Goal: Task Accomplishment & Management: Complete application form

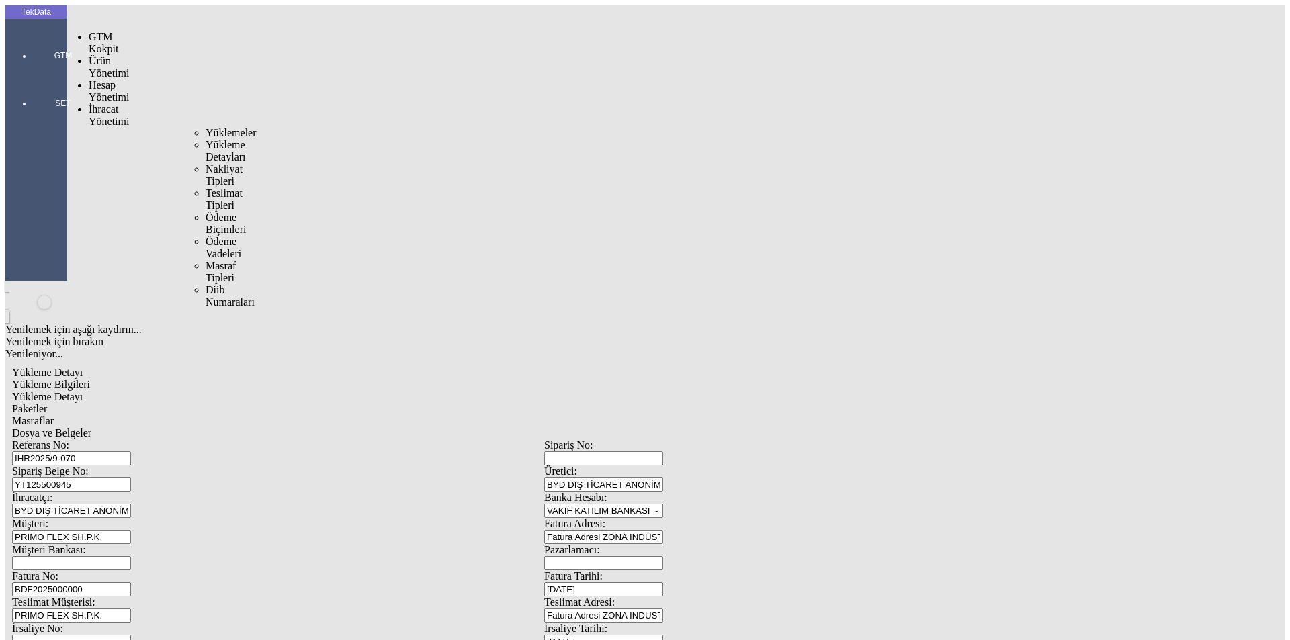
click at [107, 103] on span "İhracat Yönetimi" at bounding box center [109, 115] width 40 height 24
click at [206, 127] on span "Yüklemeler" at bounding box center [231, 132] width 51 height 11
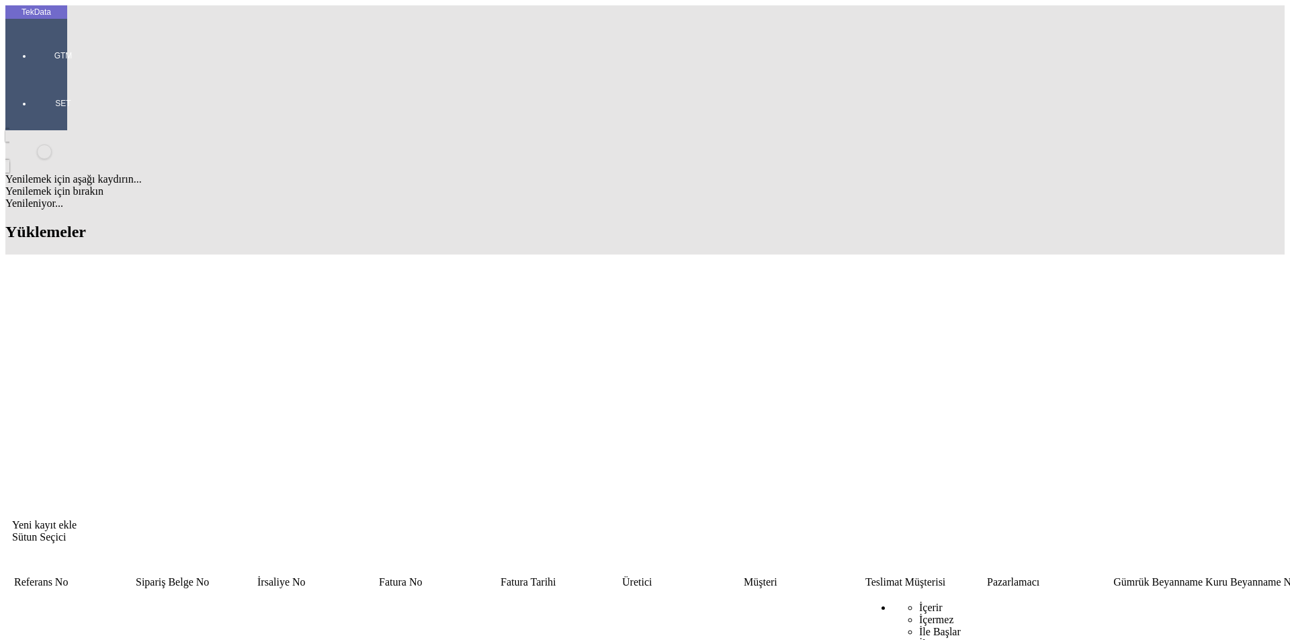
drag, startPoint x: 784, startPoint y: 105, endPoint x: 674, endPoint y: 103, distance: 110.2
click at [700, 590] on tr "PRIMO İçerir İçermez İle Başlar [PERSON_NAME] Eşittir Eşit Değildir Sıfırla" at bounding box center [1024, 651] width 2022 height 122
type input "SAE"
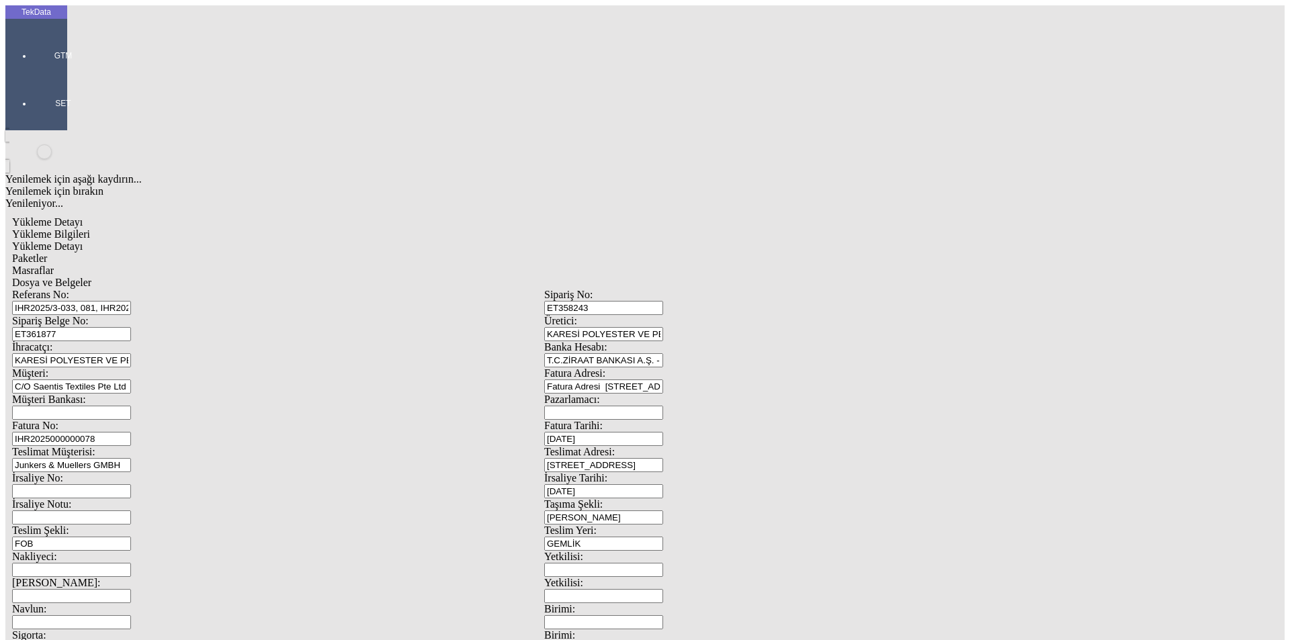
scroll to position [116, 0]
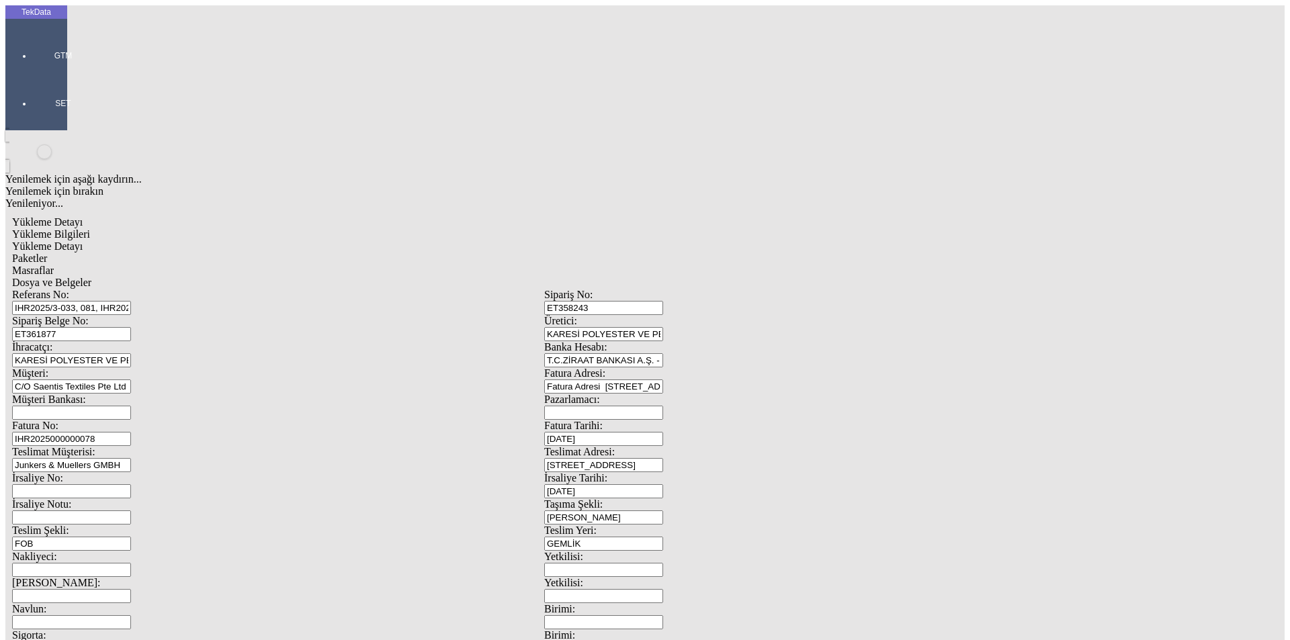
drag, startPoint x: 183, startPoint y: 101, endPoint x: 117, endPoint y: 107, distance: 66.8
click at [117, 289] on div "Referans No: IHR2025/3-033, 081, IHR2025/5-068, IHR2025/6-042, IHR2025/9-024 Si…" at bounding box center [544, 603] width 1064 height 629
paste input "IHR2025/3-"
type input "IHR2025/3-033, IHR2025/3-081, IHR2025/5-068, IHR2025/6-042, IHR2025/9-024"
drag, startPoint x: 253, startPoint y: 123, endPoint x: 116, endPoint y: 130, distance: 137.9
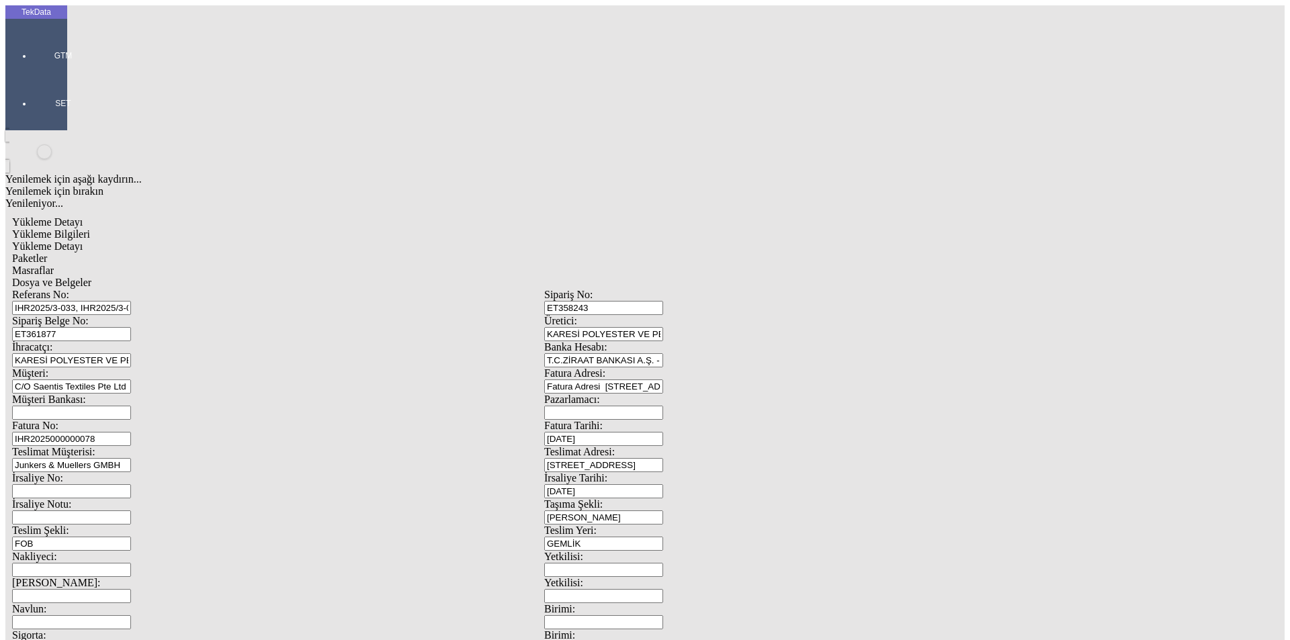
click at [116, 315] on div "Sipariş Belge No: ET361877" at bounding box center [278, 328] width 532 height 26
click at [131, 379] on input "C/O Saentis Textiles Pte Ltd" at bounding box center [71, 386] width 119 height 14
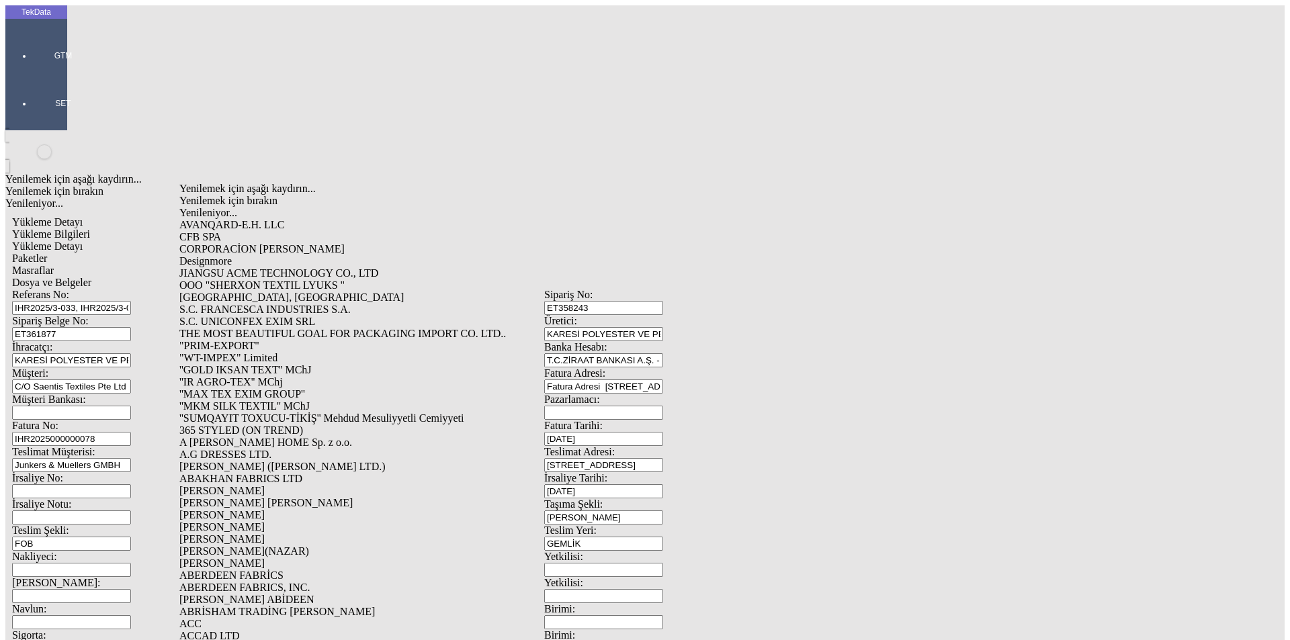
scroll to position [3470, 0]
click at [131, 327] on input "ET361877" at bounding box center [71, 334] width 119 height 14
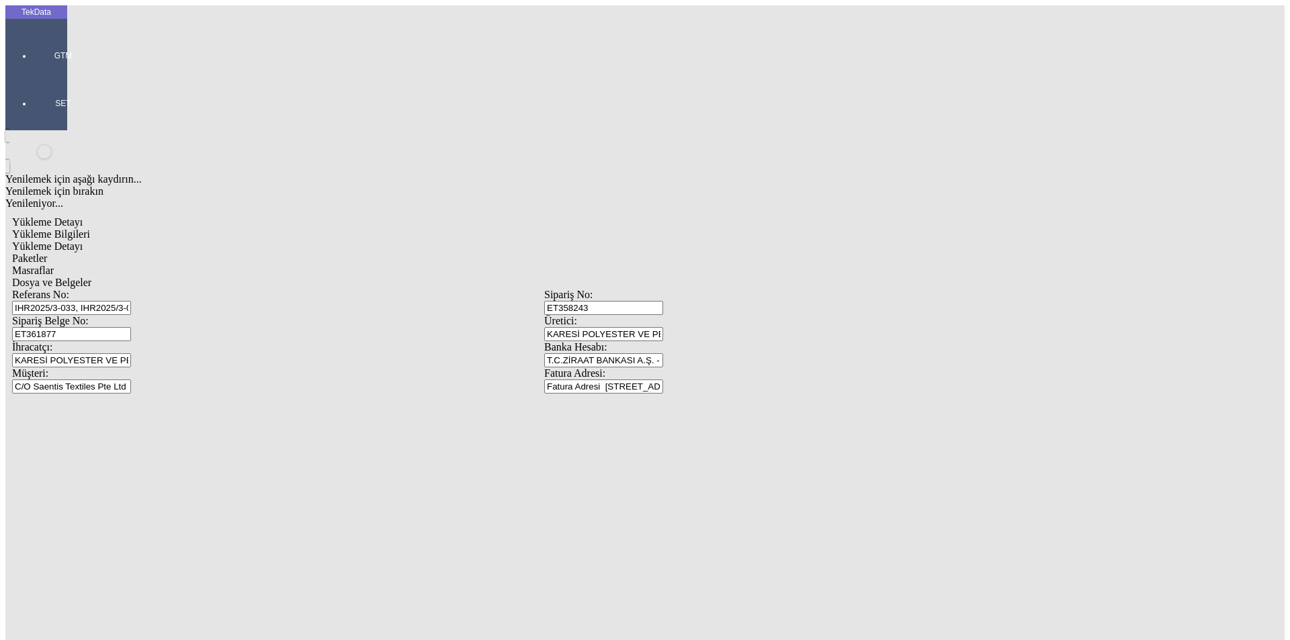
drag, startPoint x: 232, startPoint y: 123, endPoint x: 62, endPoint y: 126, distance: 169.9
paste input "3780"
type input "ET363780"
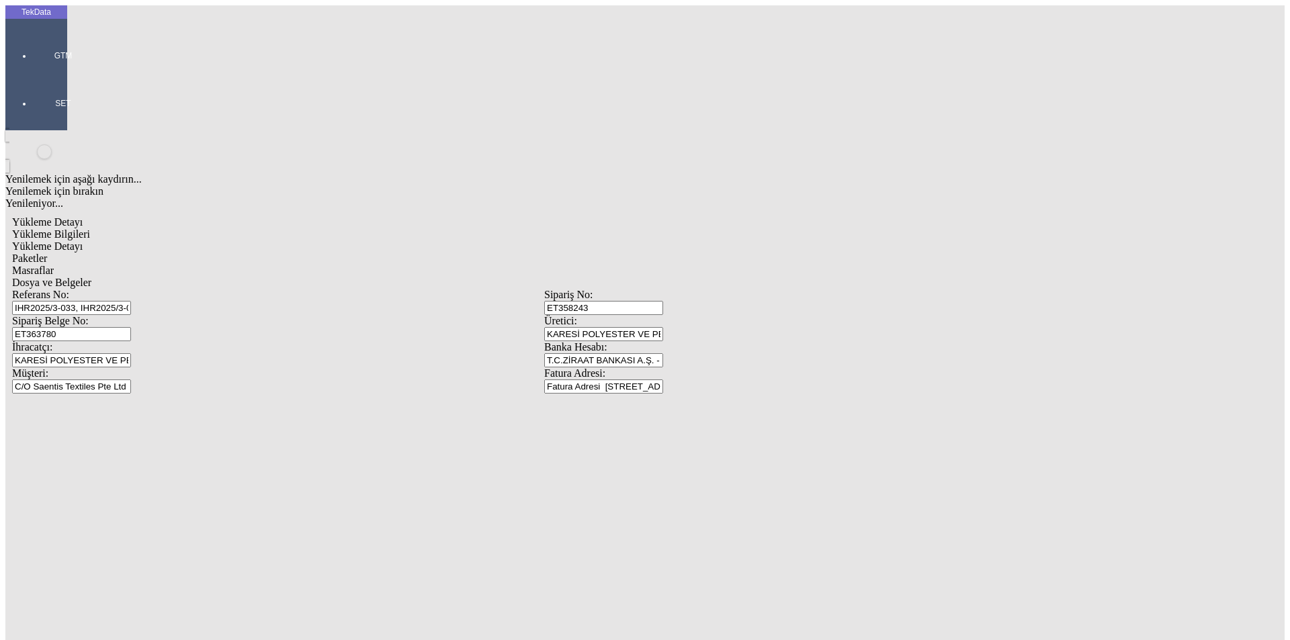
type input "IHR20250000000"
type input "[DATE]"
drag, startPoint x: 803, startPoint y: 274, endPoint x: 652, endPoint y: 278, distance: 150.5
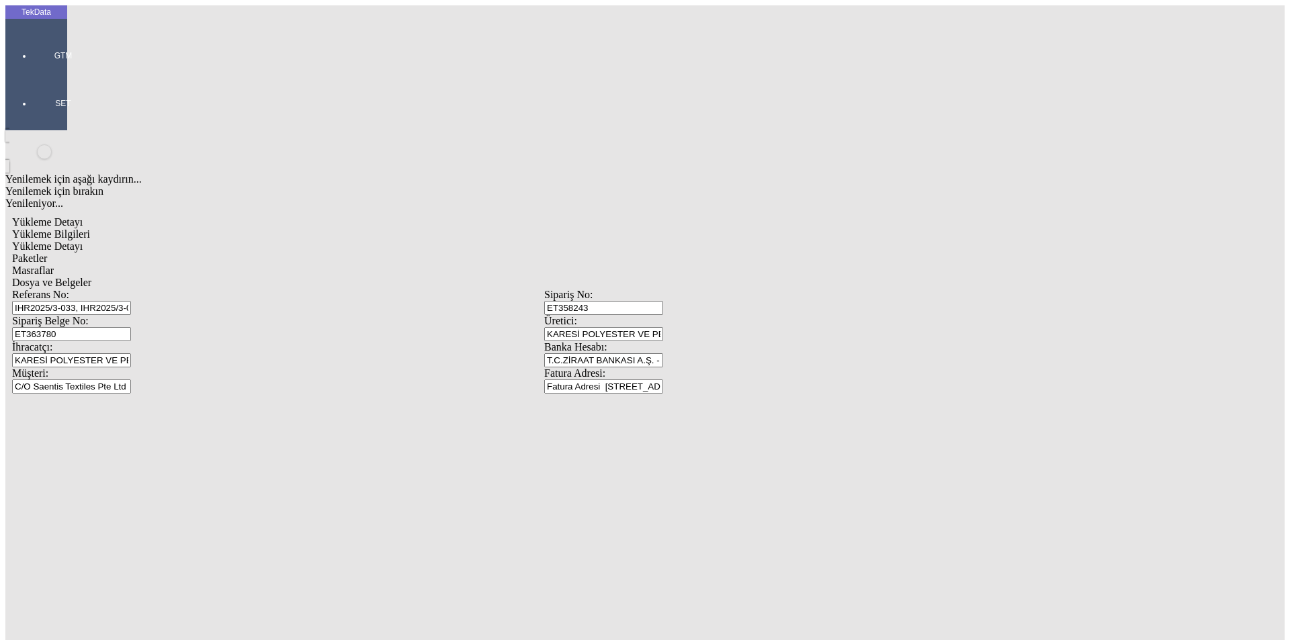
type input "[DATE]"
drag, startPoint x: 142, startPoint y: 347, endPoint x: 134, endPoint y: 349, distance: 8.8
type input "[DATE]"
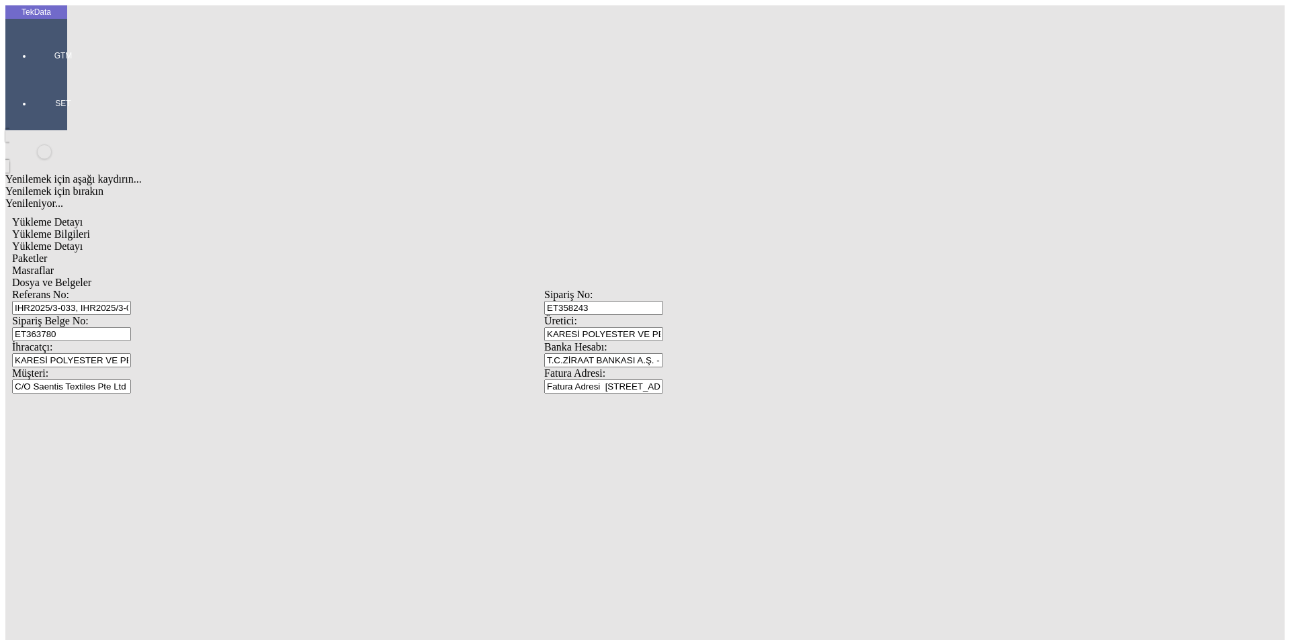
type input "[DATE]"
type input "9505.9"
drag, startPoint x: 823, startPoint y: 515, endPoint x: 629, endPoint y: 531, distance: 194.7
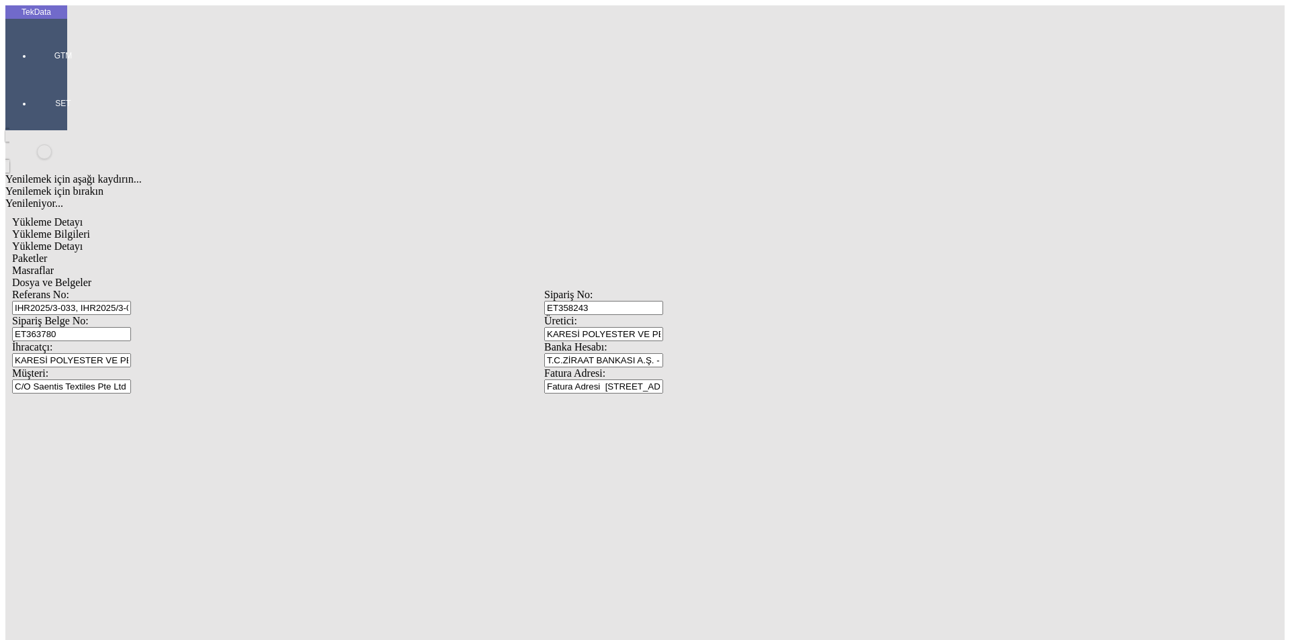
type input "9753.4"
drag, startPoint x: 1212, startPoint y: 604, endPoint x: 965, endPoint y: 512, distance: 263.3
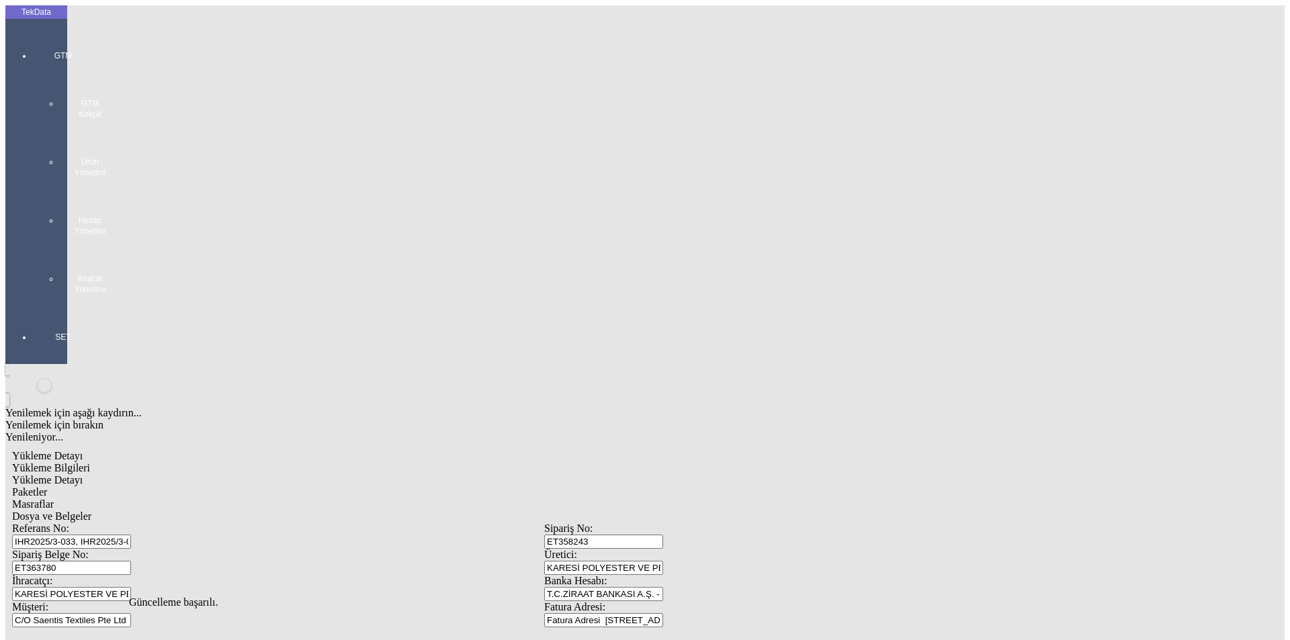
scroll to position [0, 0]
drag, startPoint x: 211, startPoint y: 60, endPoint x: 214, endPoint y: 69, distance: 9.8
drag, startPoint x: 214, startPoint y: 69, endPoint x: 206, endPoint y: 67, distance: 8.3
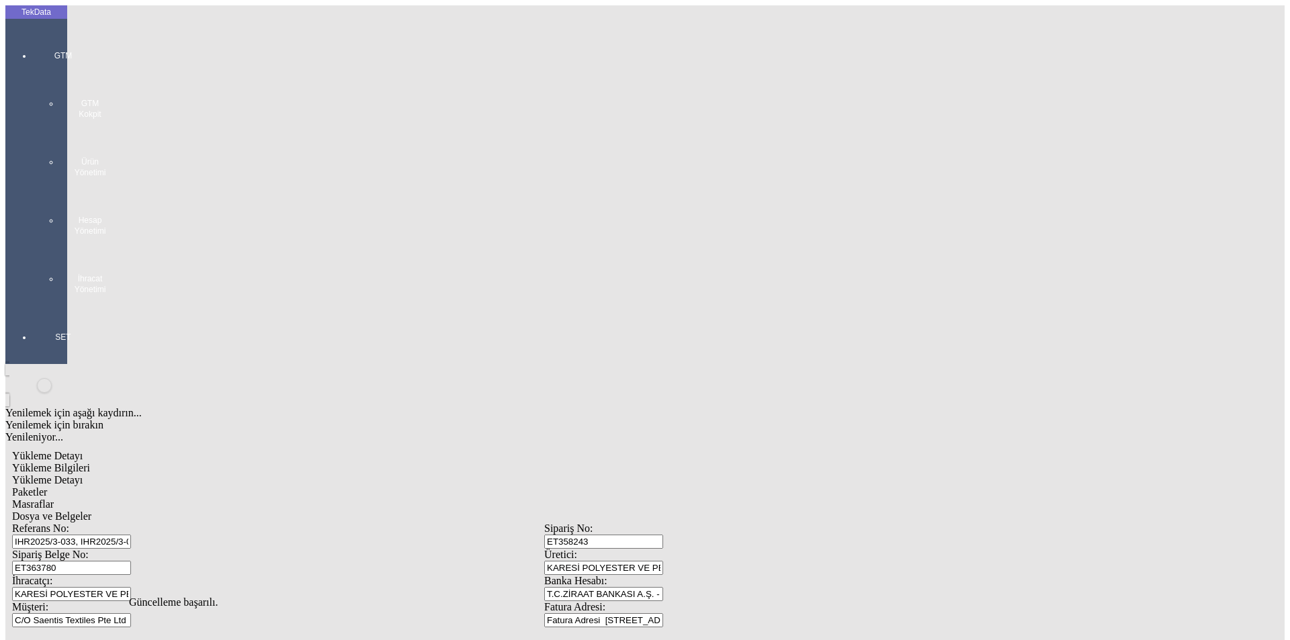
click at [83, 474] on span "Yükleme Detayı" at bounding box center [47, 479] width 71 height 11
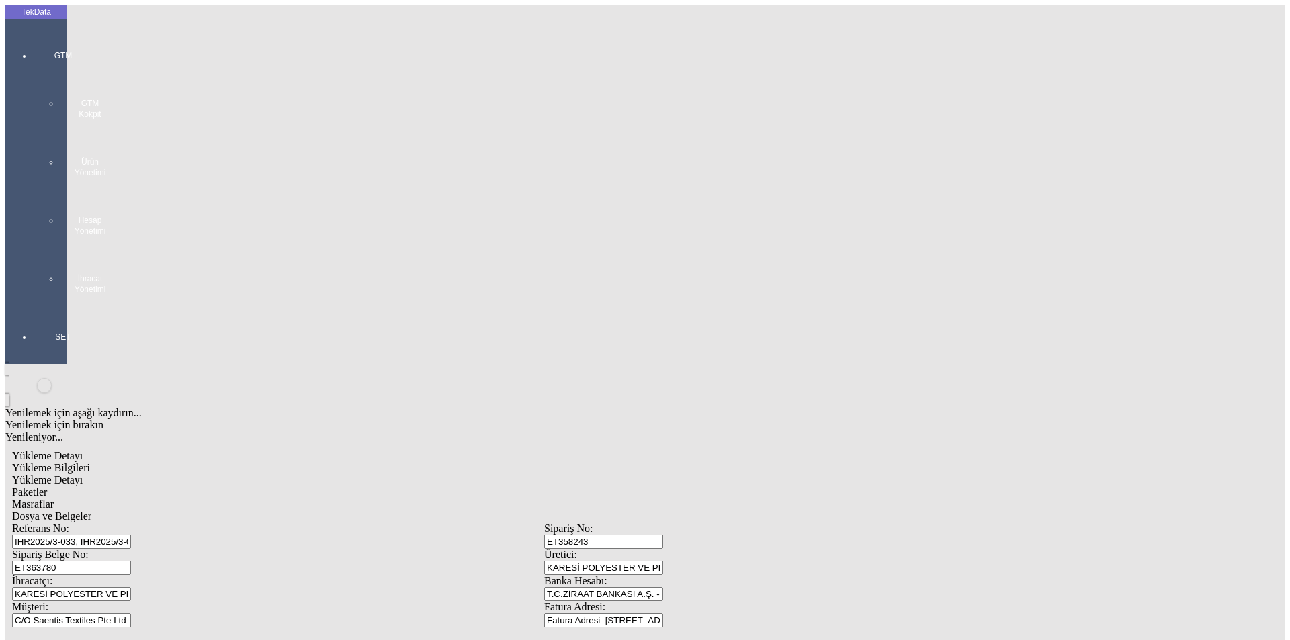
drag, startPoint x: 479, startPoint y: 136, endPoint x: 501, endPoint y: 146, distance: 24.6
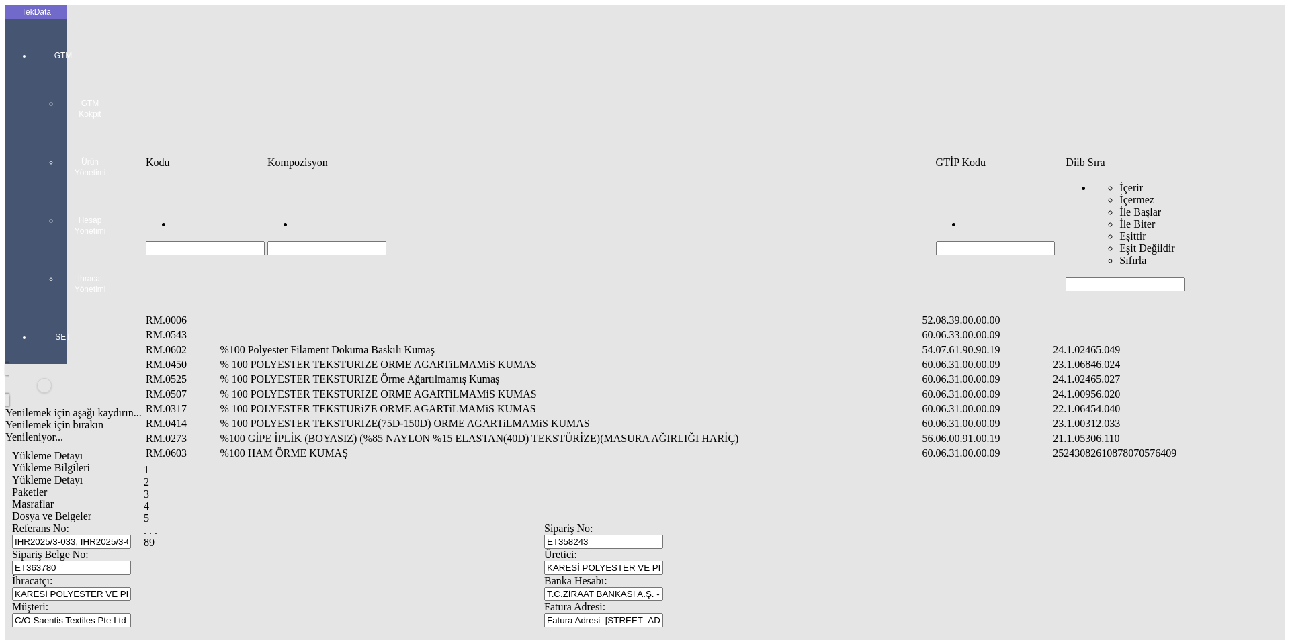
click at [1091, 277] on input "Hücreyi Filtrele" at bounding box center [1124, 284] width 119 height 14
type input "2465"
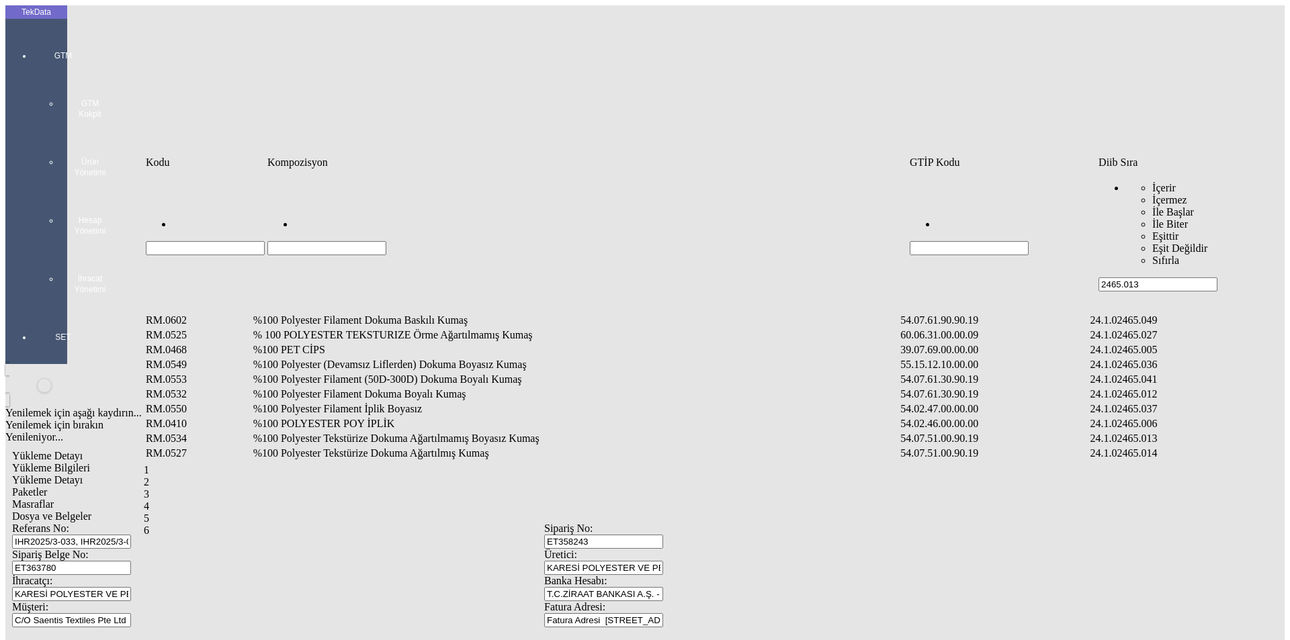
type input "2465.013"
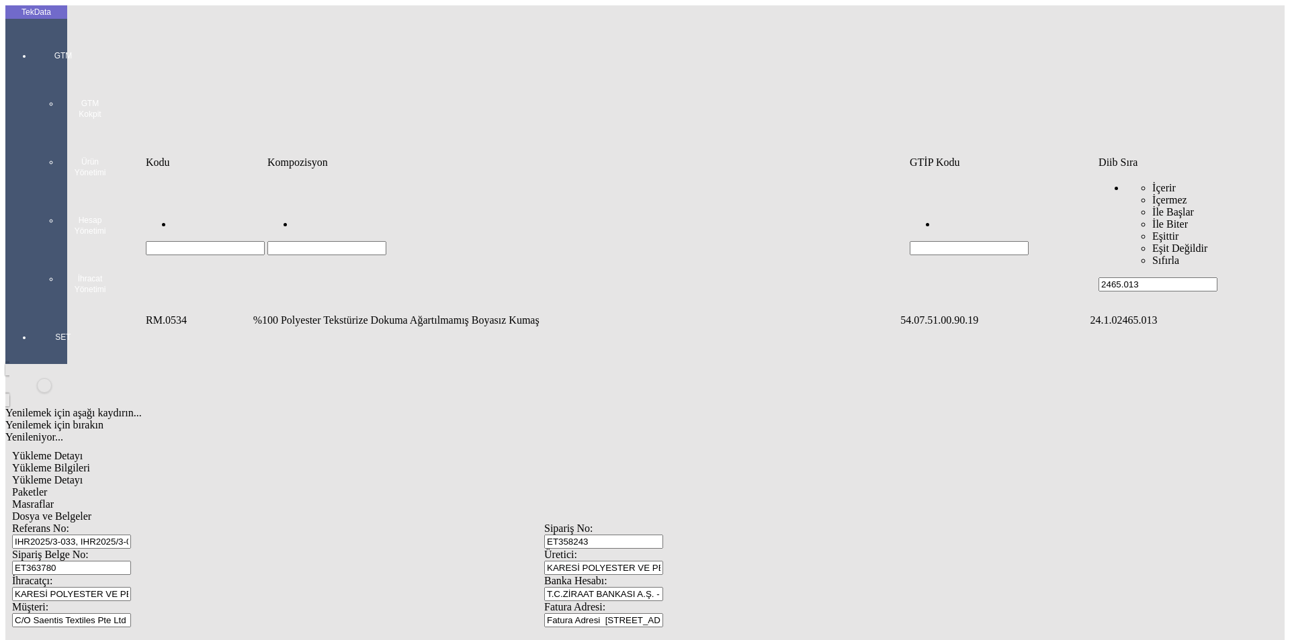
click at [408, 314] on td "%100 Polyester Tekstürize Dokuma Ağartılmamış Boyasız Kumaş" at bounding box center [576, 320] width 646 height 13
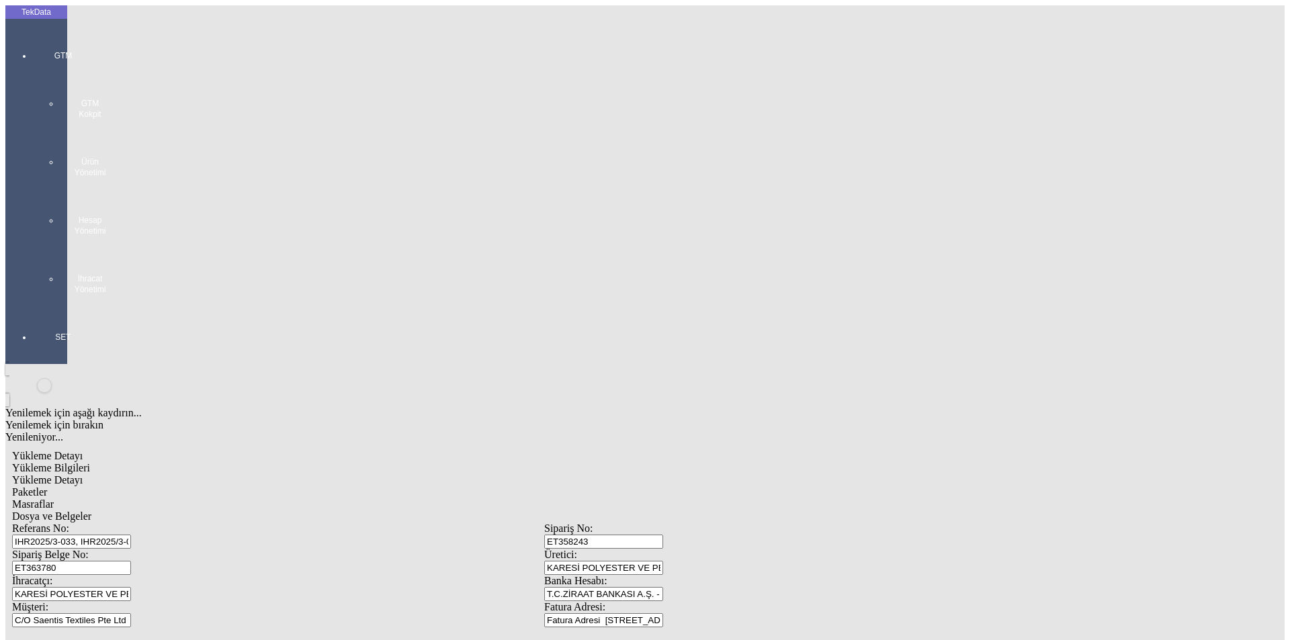
type input "12323"
click at [746, 243] on div "Metre" at bounding box center [998, 249] width 532 height 12
type input "Metre"
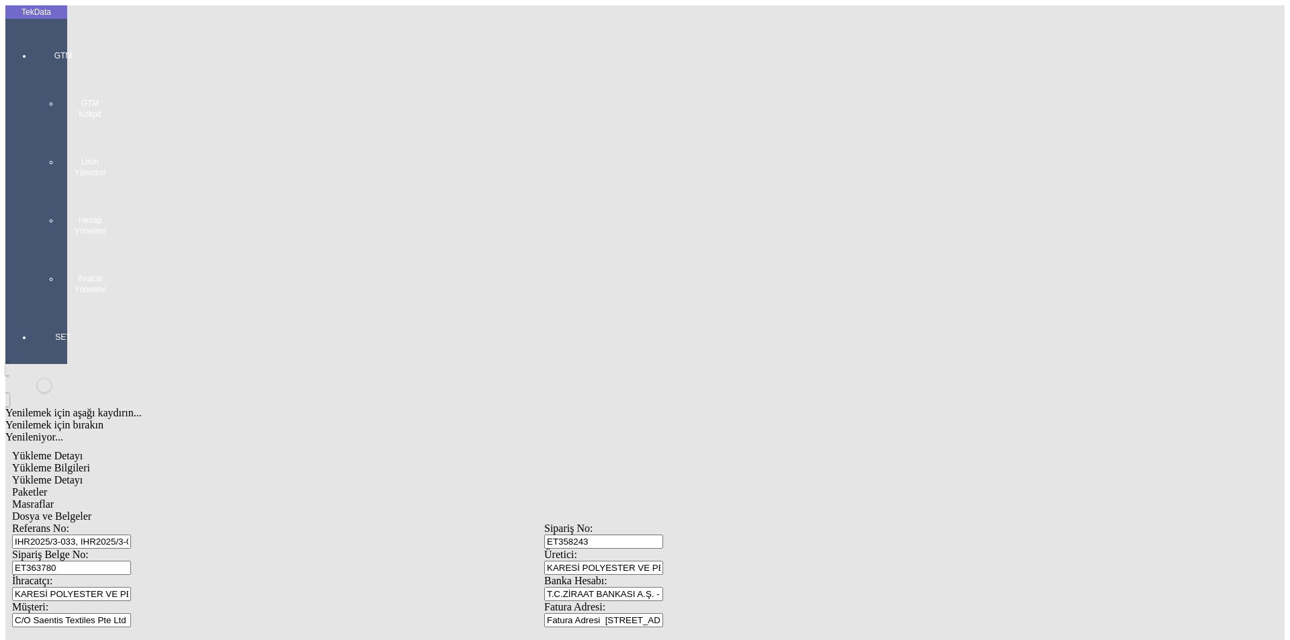
type input "1.07"
click at [766, 281] on div "Amerikan Doları" at bounding box center [998, 287] width 532 height 12
type input "Amerikan Doları"
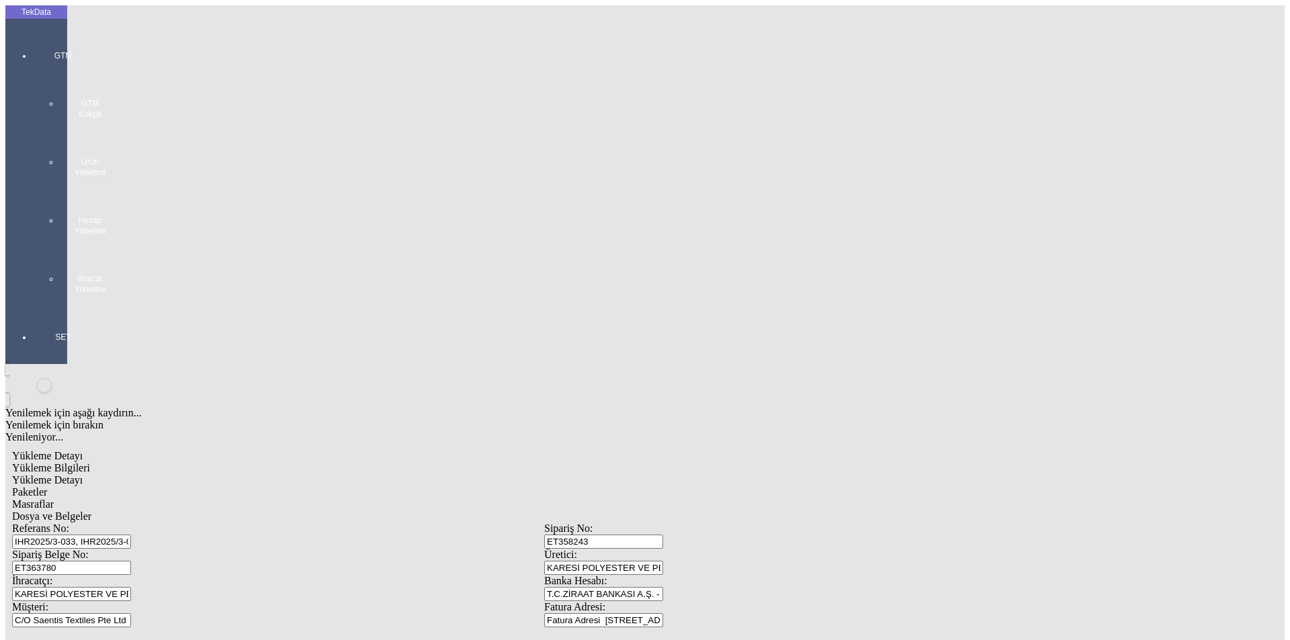
type input "255"
type input "4330"
type input "4420"
drag, startPoint x: 176, startPoint y: 310, endPoint x: 184, endPoint y: 311, distance: 8.1
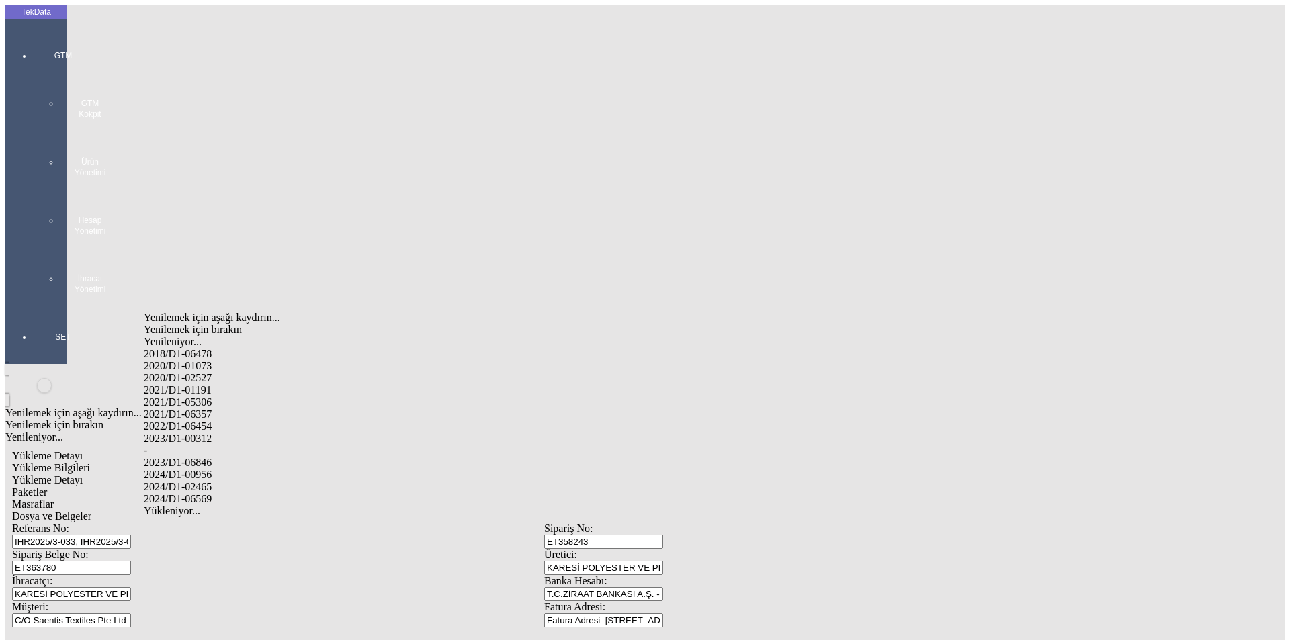
drag, startPoint x: 207, startPoint y: 470, endPoint x: 226, endPoint y: 469, distance: 19.5
click at [209, 481] on div "2024/D1-02465" at bounding box center [405, 487] width 522 height 12
type input "2024/D1-02465"
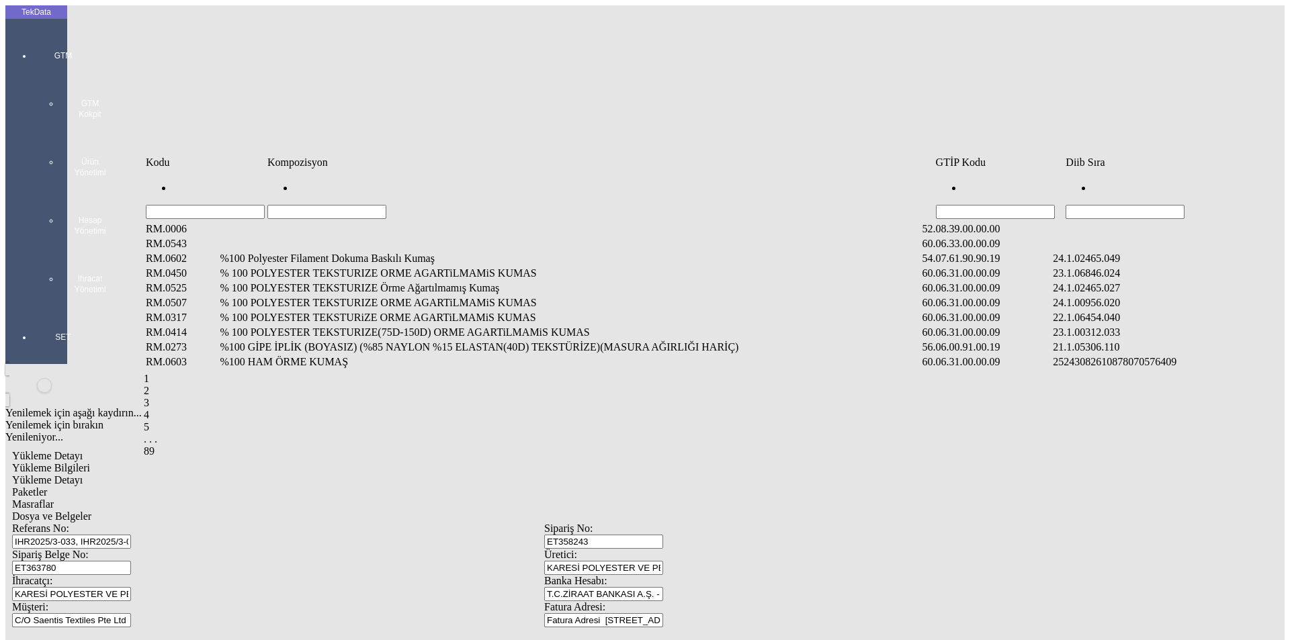
click at [1122, 205] on input "Hücreyi Filtrele" at bounding box center [1124, 212] width 119 height 14
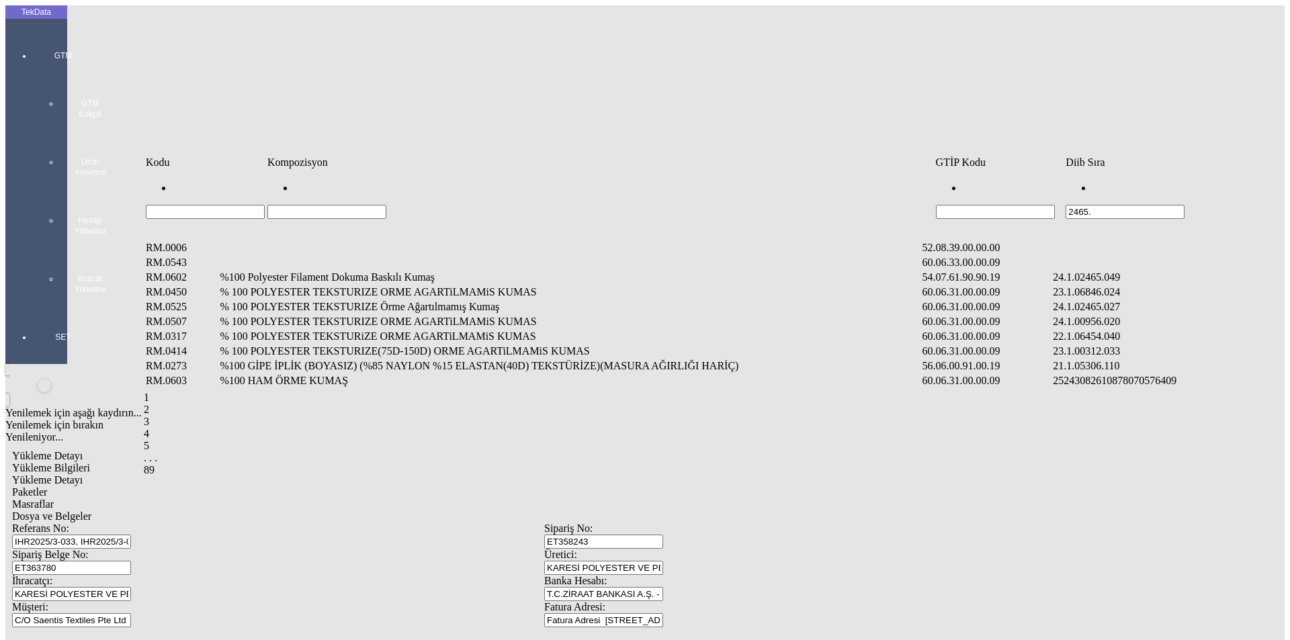
type input "2465."
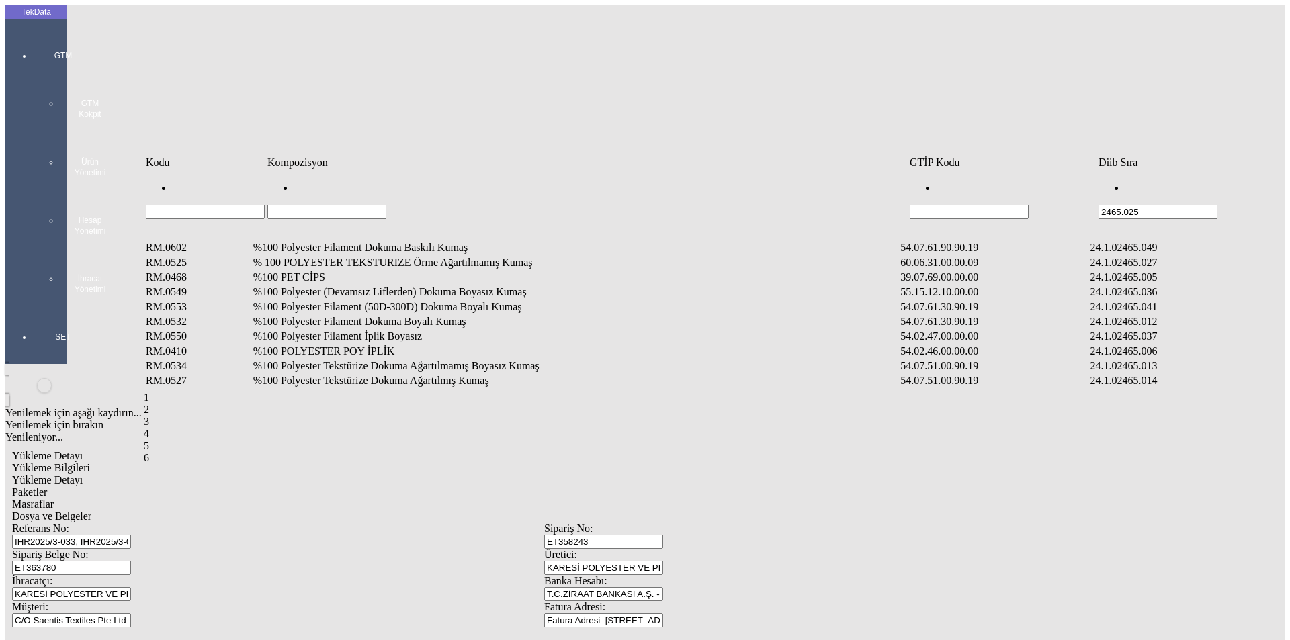
type input "2465.025"
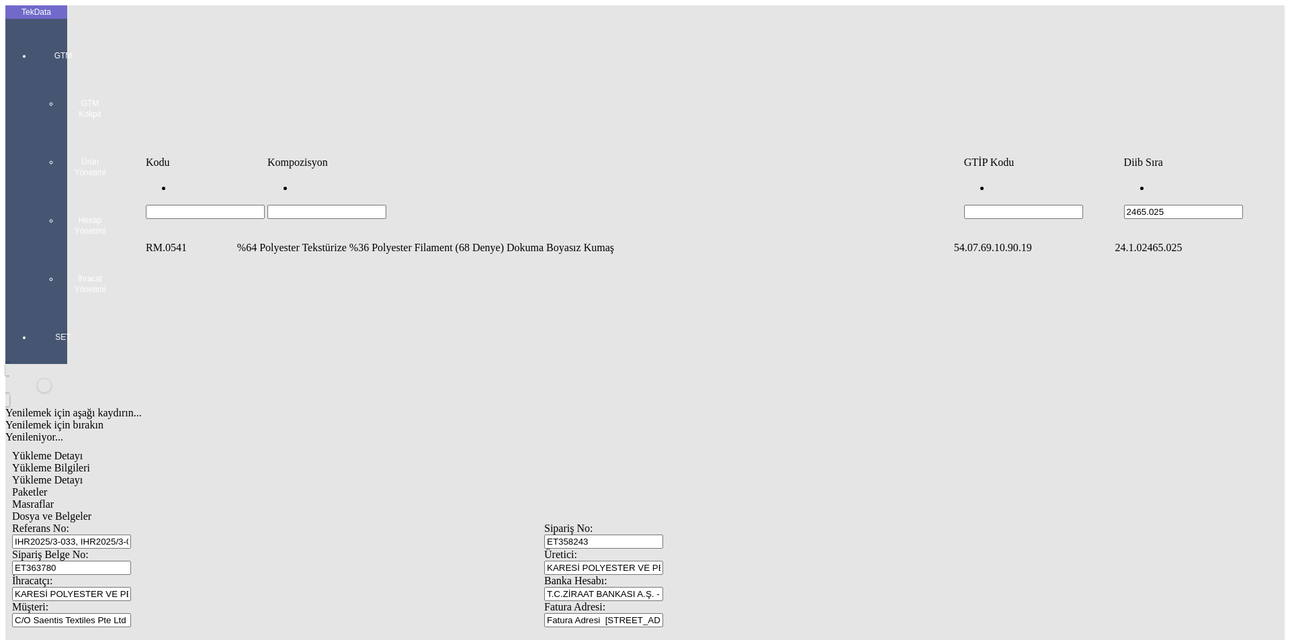
click at [384, 241] on td "%64 Polyester Tekstürize %36 Polyester Filament (68 Denye) Dokuma Boyasız Kumaş" at bounding box center [593, 247] width 715 height 13
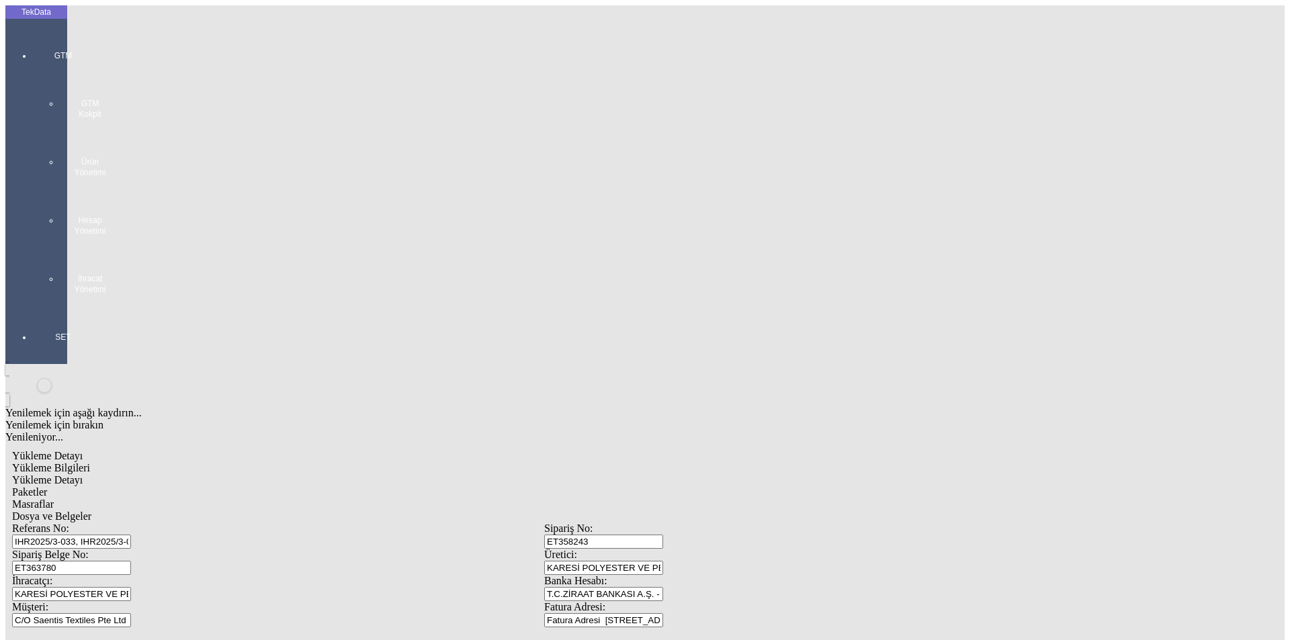
type input "6647"
click at [762, 243] on div "Metre" at bounding box center [998, 249] width 532 height 12
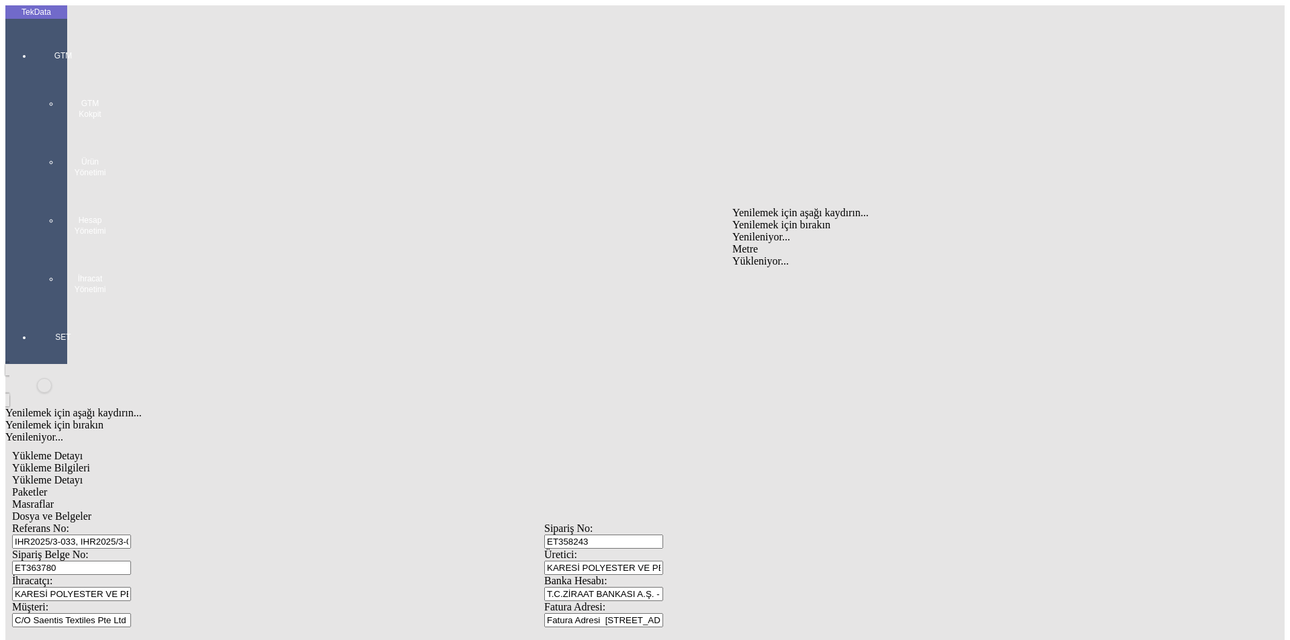
type input "Metre"
type input "1.1"
click at [763, 281] on div "Amerikan Doları" at bounding box center [998, 287] width 532 height 12
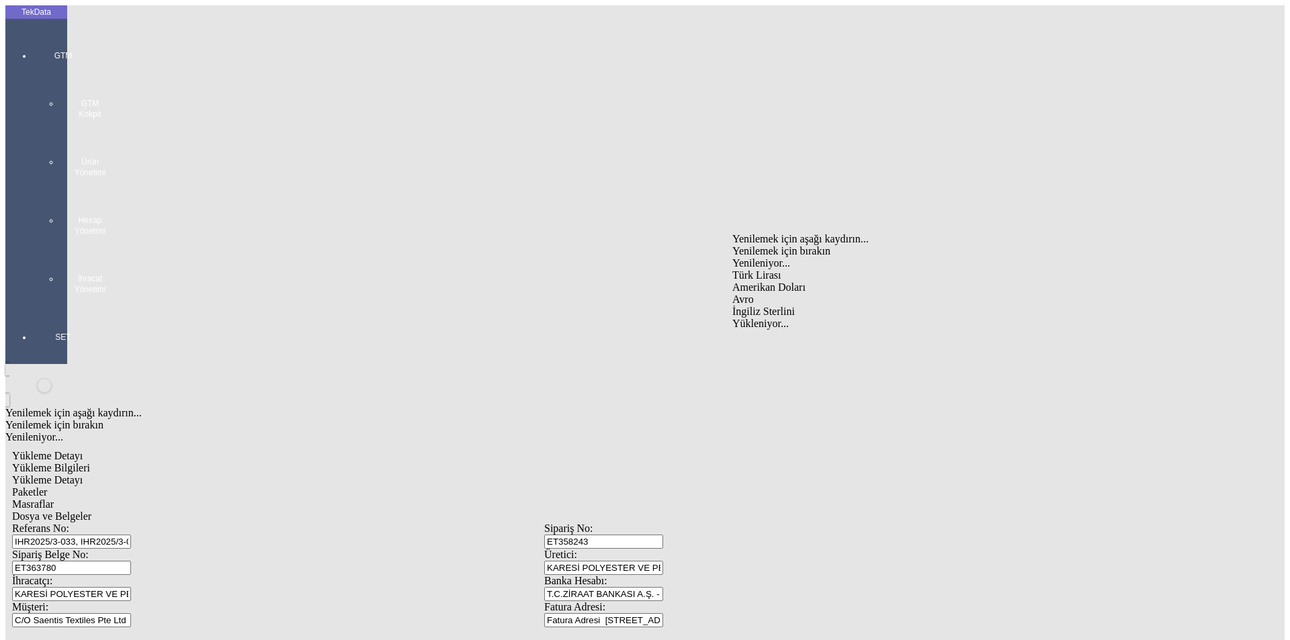
type input "Amerikan Doları"
type input "262"
type input "1380"
type input "1417.5"
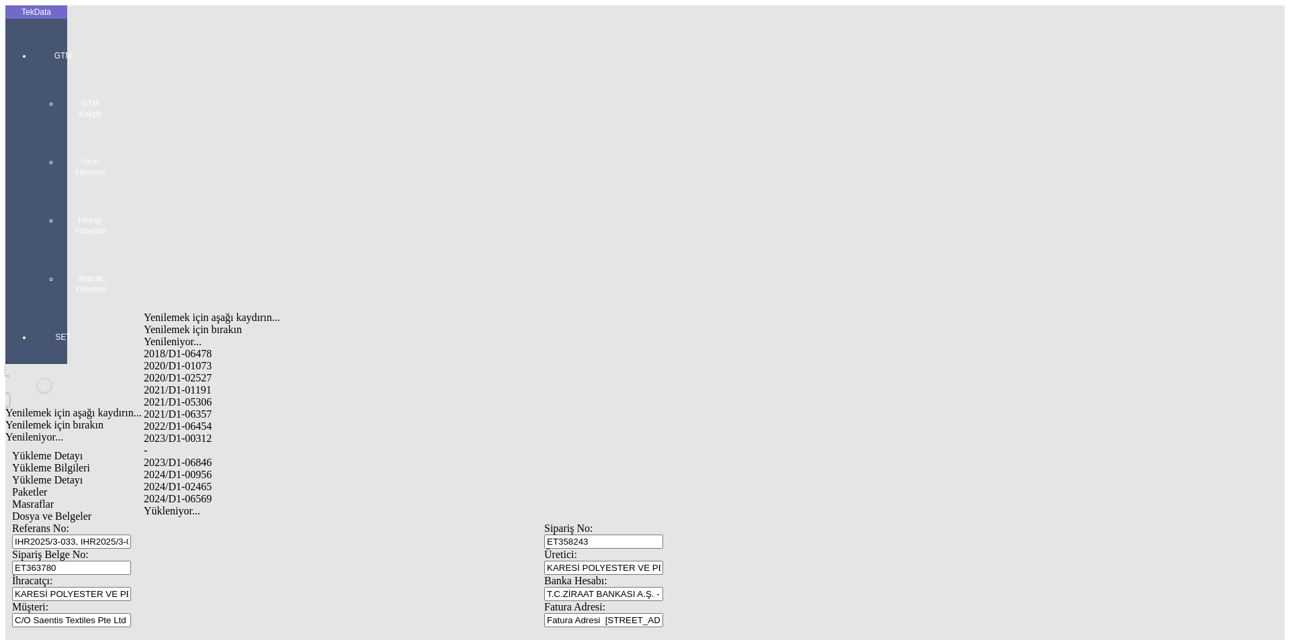
click at [211, 481] on div "2024/D1-02465" at bounding box center [405, 487] width 522 height 12
type input "2024/D1-02465"
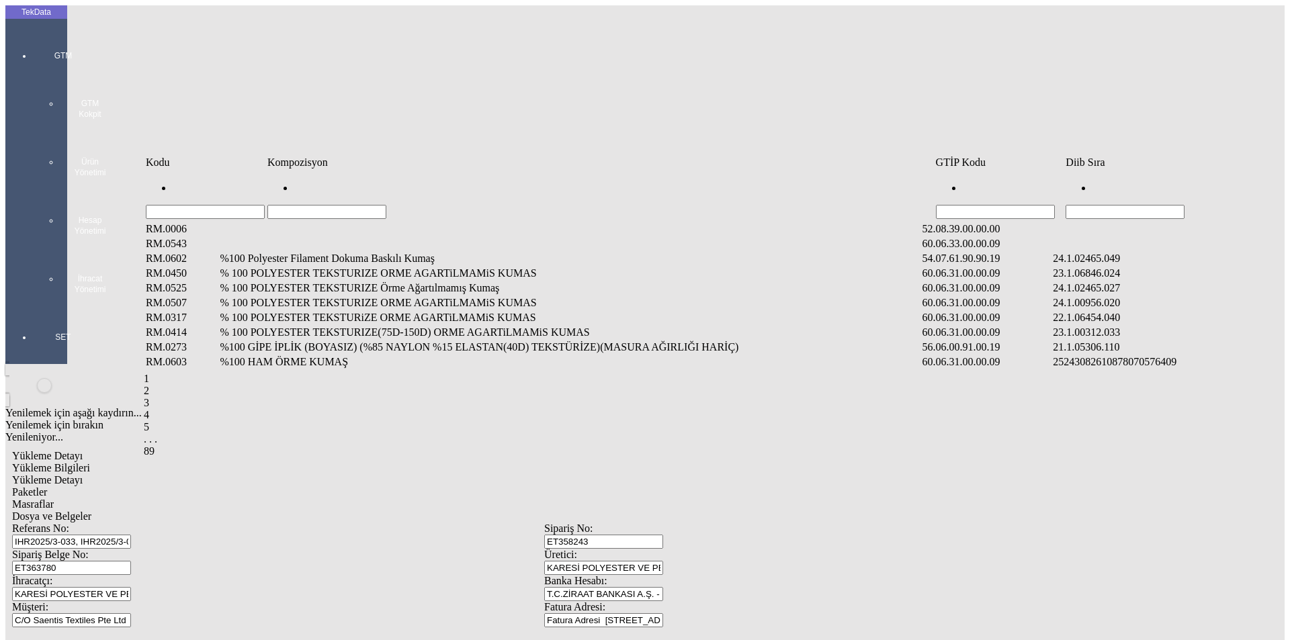
click at [1124, 205] on input "Hücreyi Filtrele" at bounding box center [1124, 212] width 119 height 14
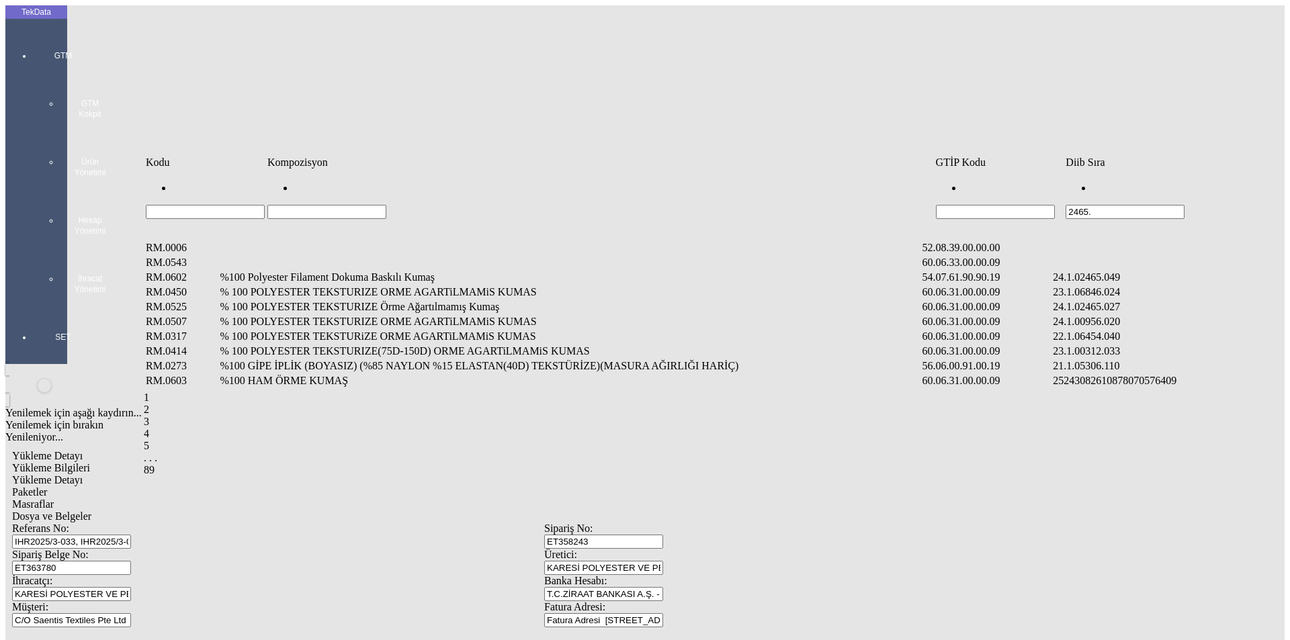
type input "2465."
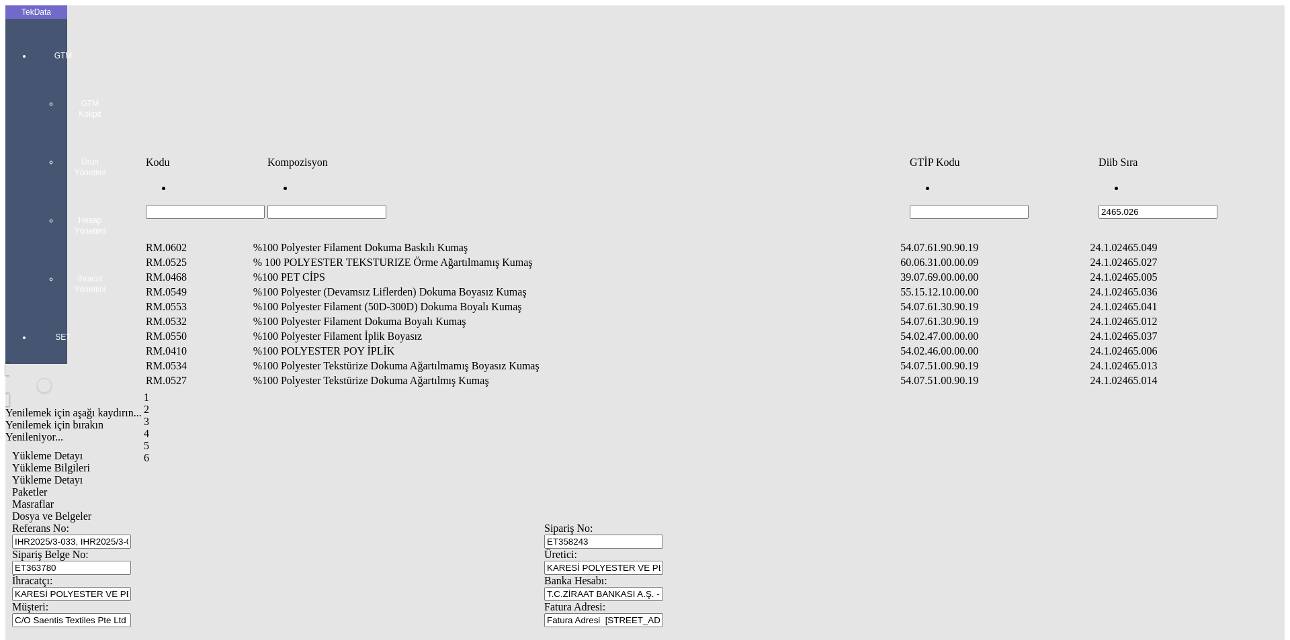
type input "2465.026"
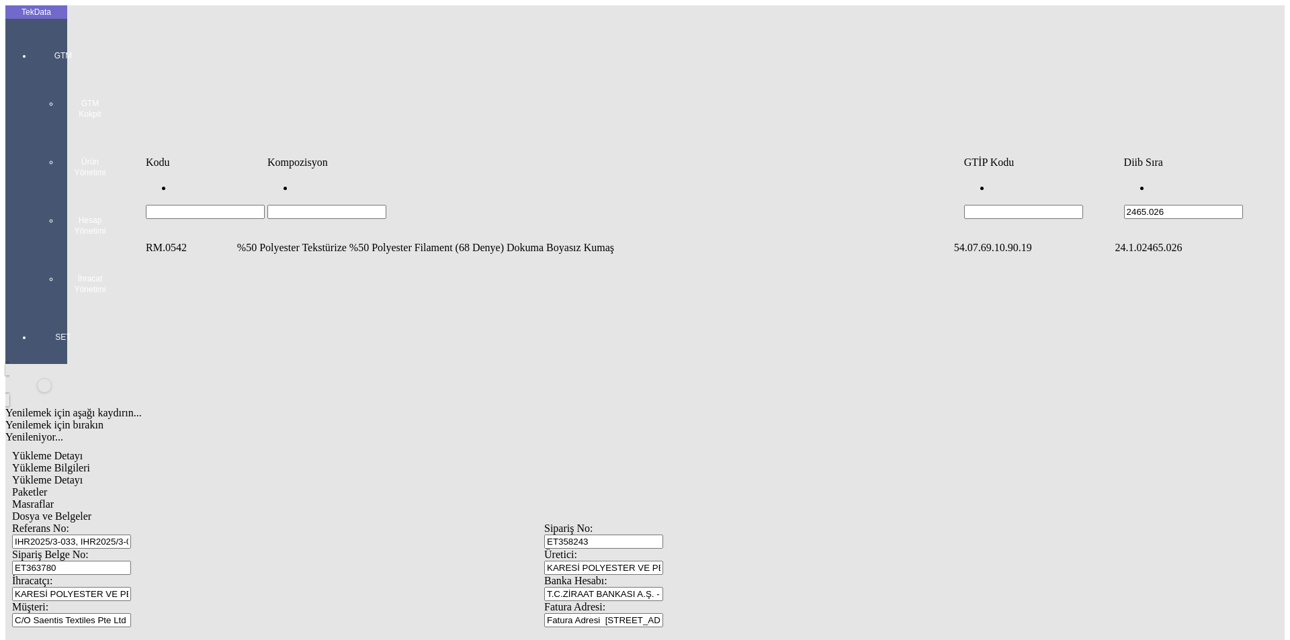
click at [424, 241] on td "%50 Polyester Tekstürize %50 Polyester Filament (68 Denye) Dokuma Boyasız Kumaş" at bounding box center [593, 247] width 715 height 13
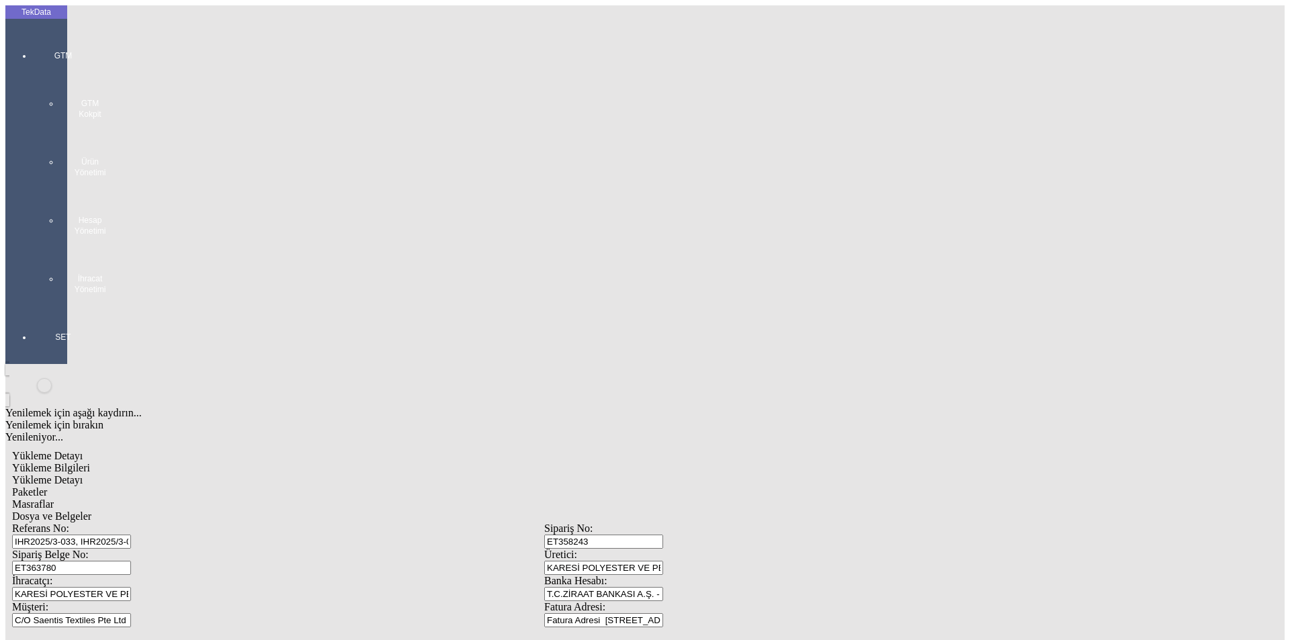
type input "5682"
click at [759, 243] on div "Metre" at bounding box center [998, 249] width 532 height 12
type input "Metre"
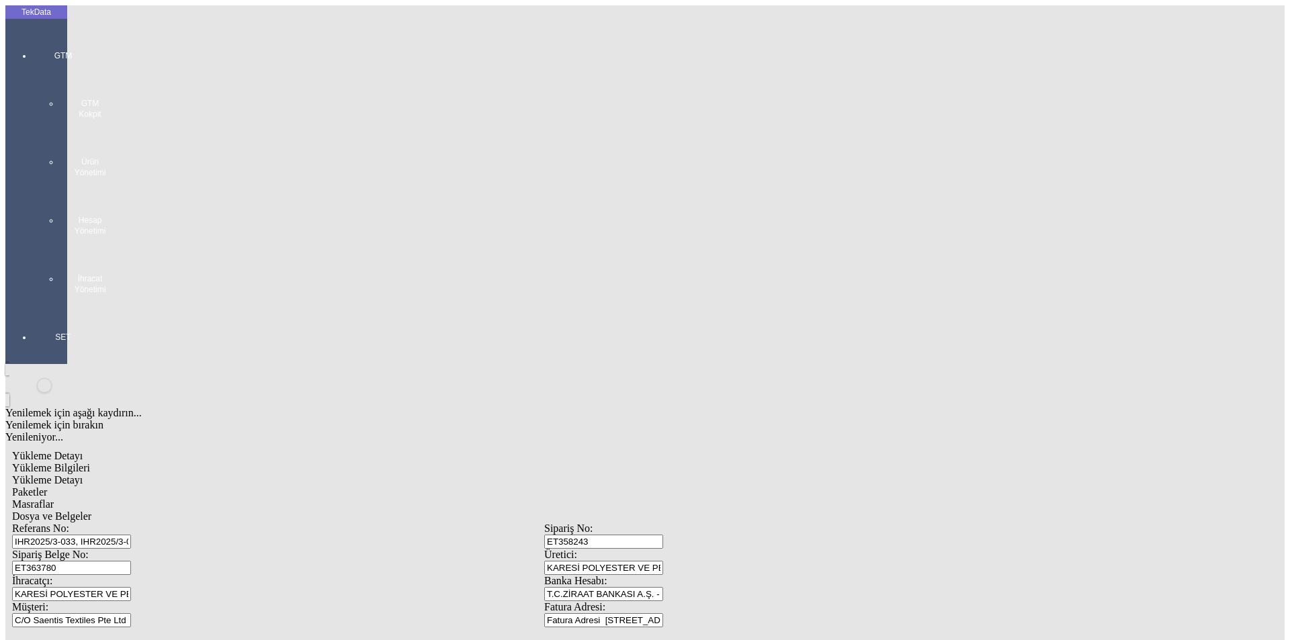
type input "1.14"
click at [750, 281] on div "Amerikan Doları" at bounding box center [998, 287] width 532 height 12
type input "Amerikan Doları"
type input "265"
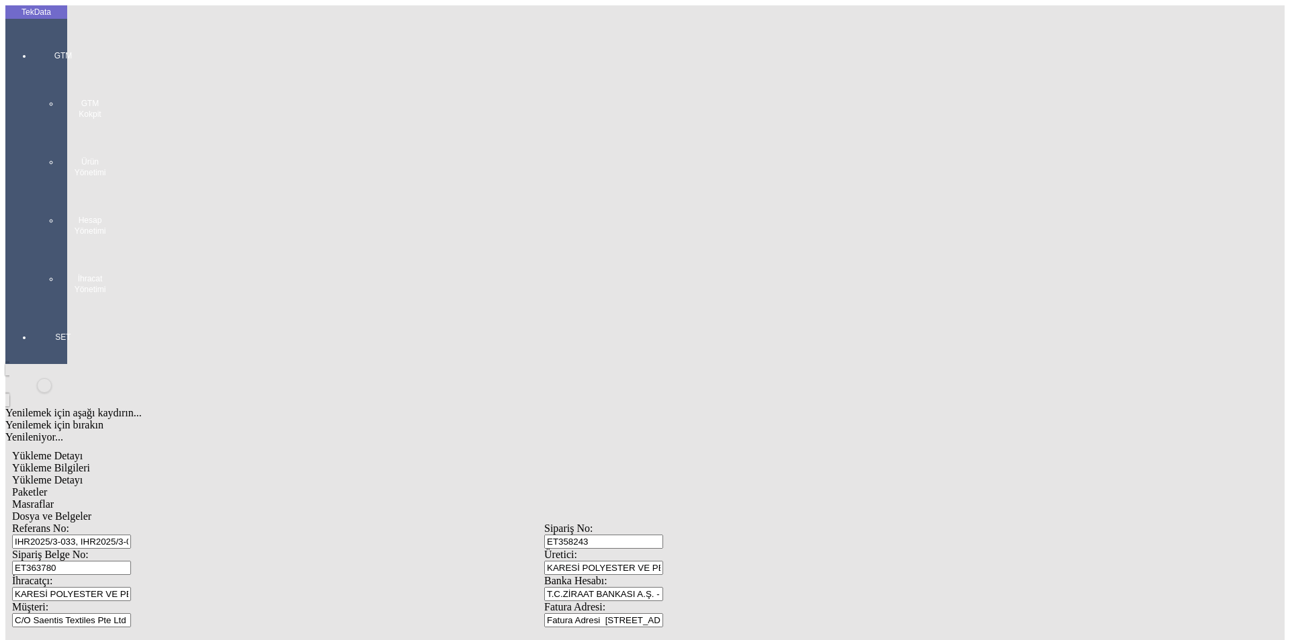
type input "1088"
type input "1118"
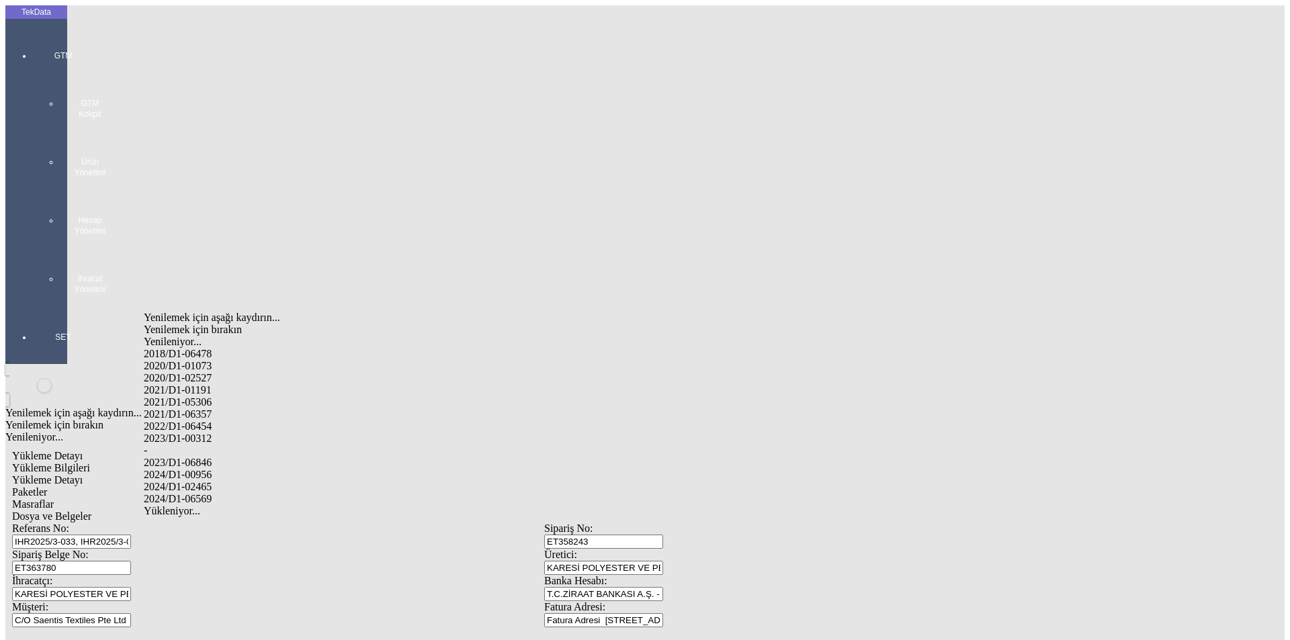
click at [223, 481] on div "2024/D1-02465" at bounding box center [405, 487] width 522 height 12
type input "2024/D1-02465"
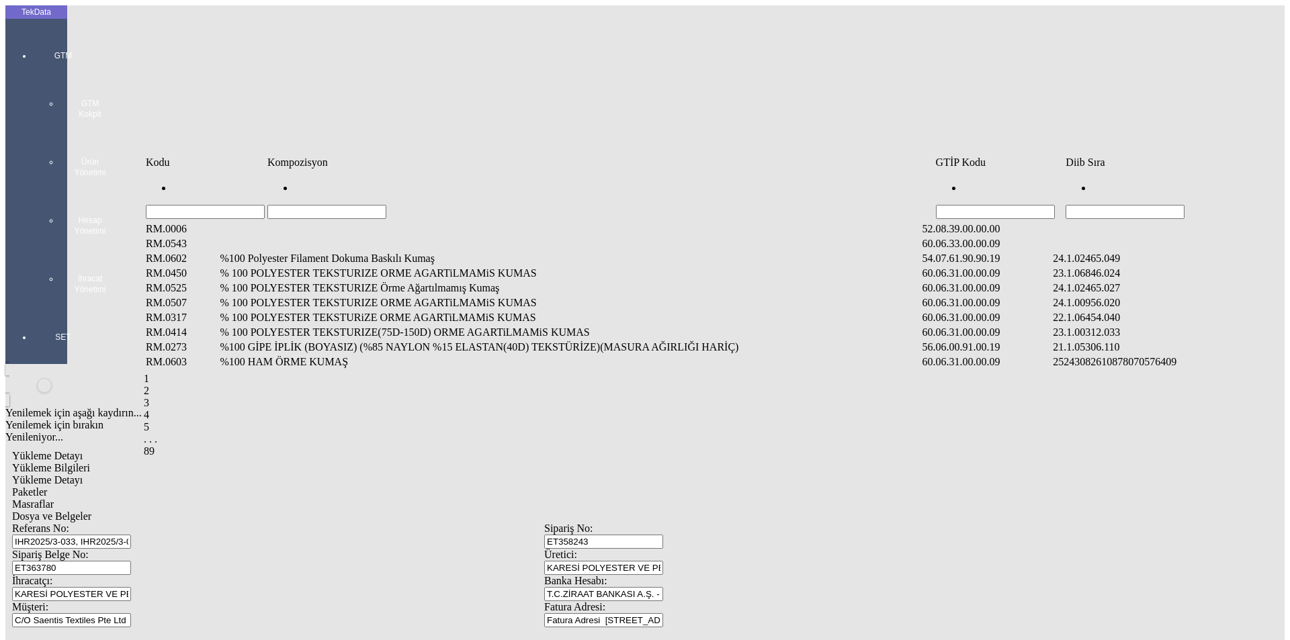
click at [1103, 205] on input "Hücreyi Filtrele" at bounding box center [1124, 212] width 119 height 14
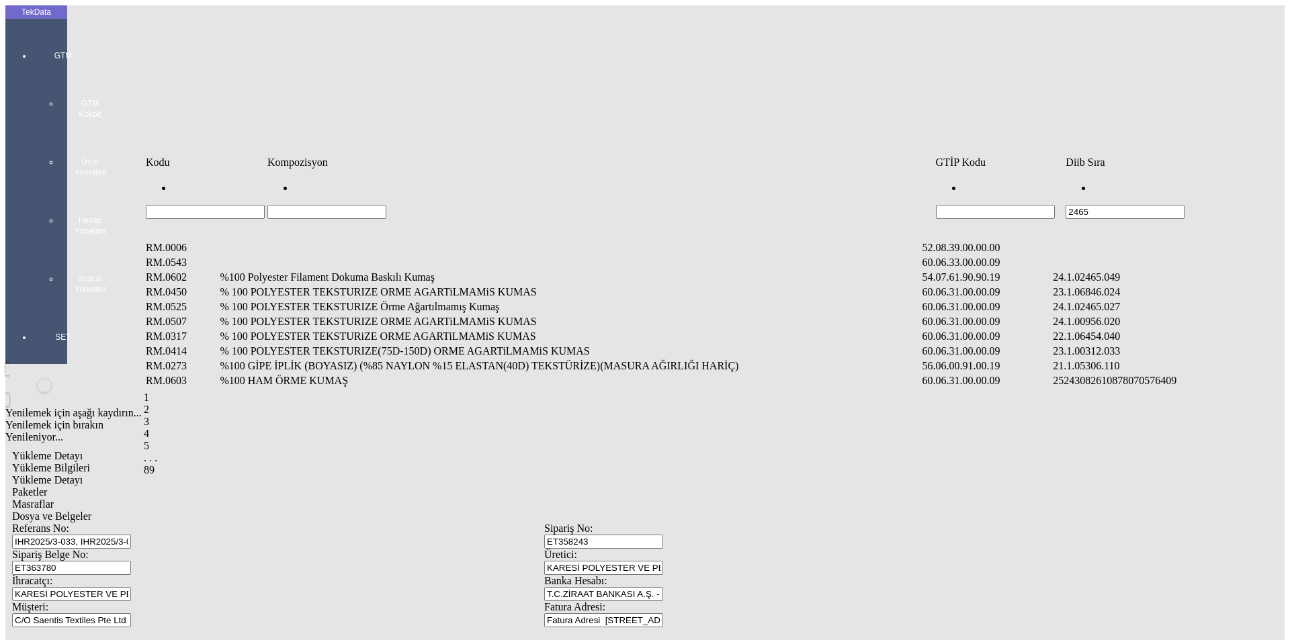
type input "2465"
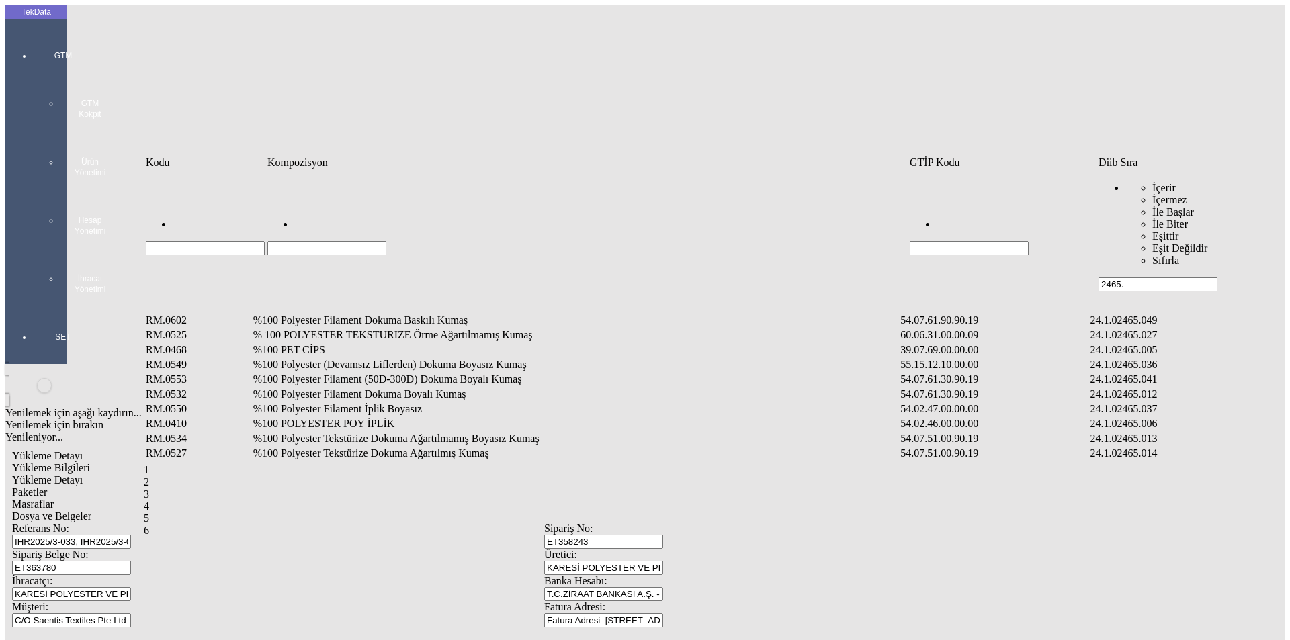
type input "2465."
type input "2465.053"
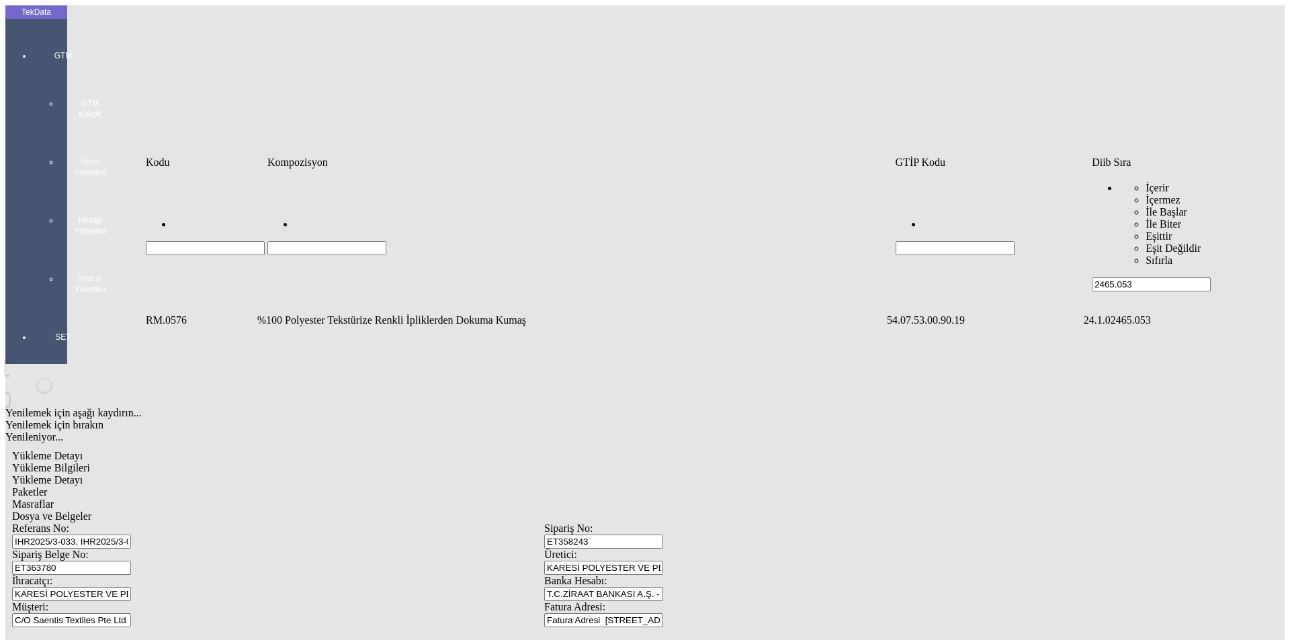
click at [431, 314] on td "%100 Polyester Tekstürize Renkli İpliklerden Dokuma Kumaş" at bounding box center [571, 320] width 628 height 13
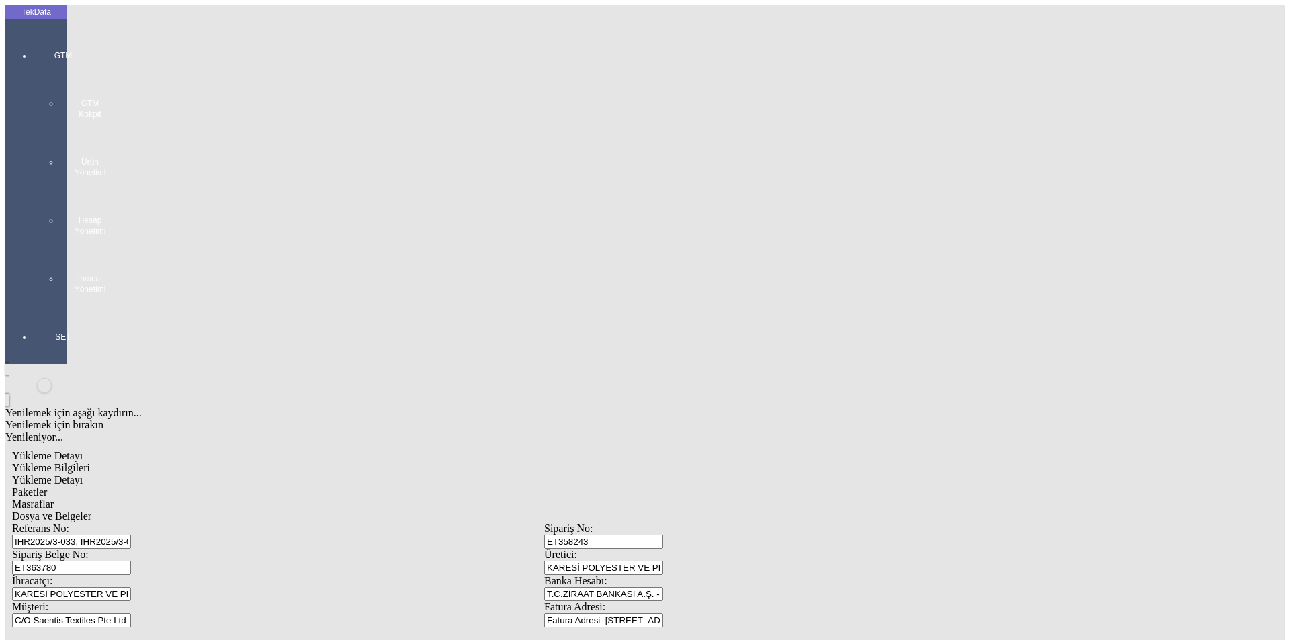
type input "1941"
click at [754, 243] on div "Metre" at bounding box center [998, 249] width 532 height 12
type input "Metre"
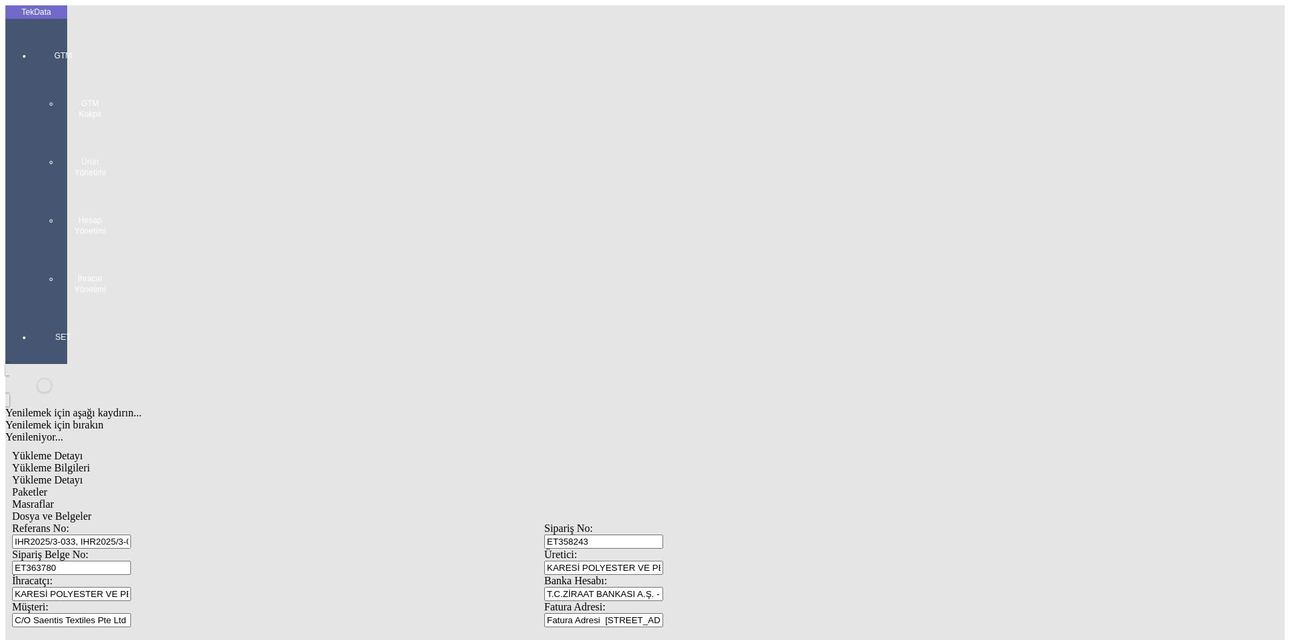
type input "3.8"
click at [768, 281] on div "Amerikan Doları" at bounding box center [998, 287] width 532 height 12
type input "Amerikan Doları"
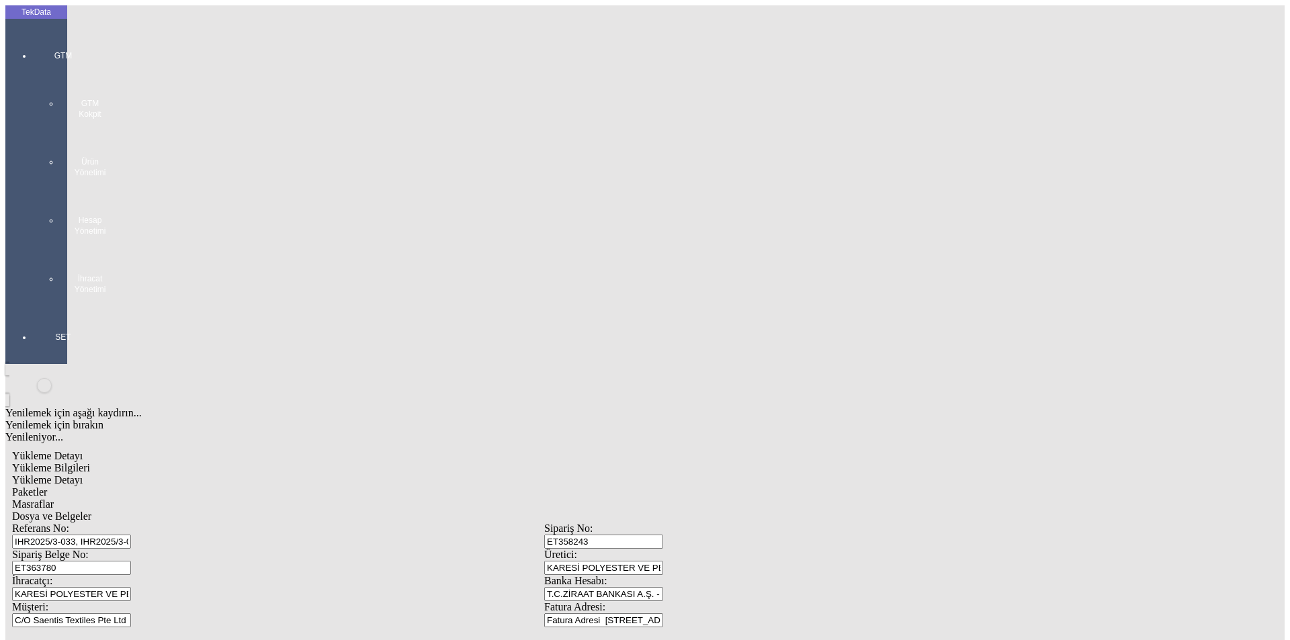
type input "0"
type input "310"
type input "1402"
type input "1417"
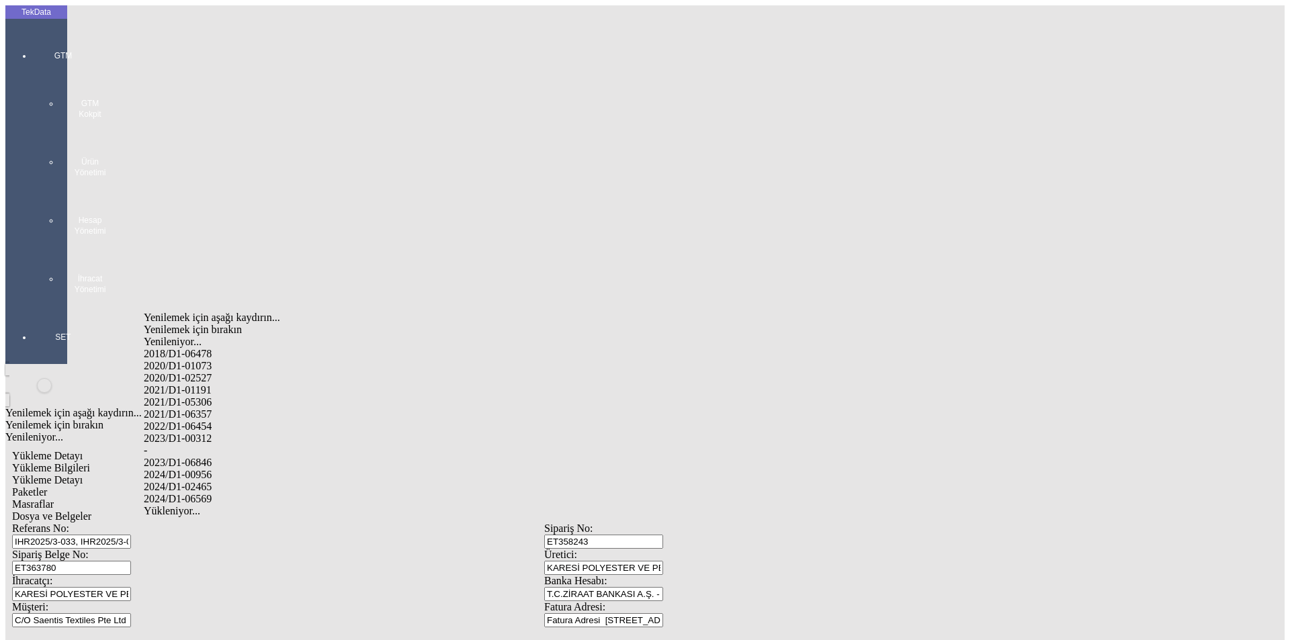
click at [218, 481] on div "2024/D1-02465" at bounding box center [405, 487] width 522 height 12
type input "2024/D1-02465"
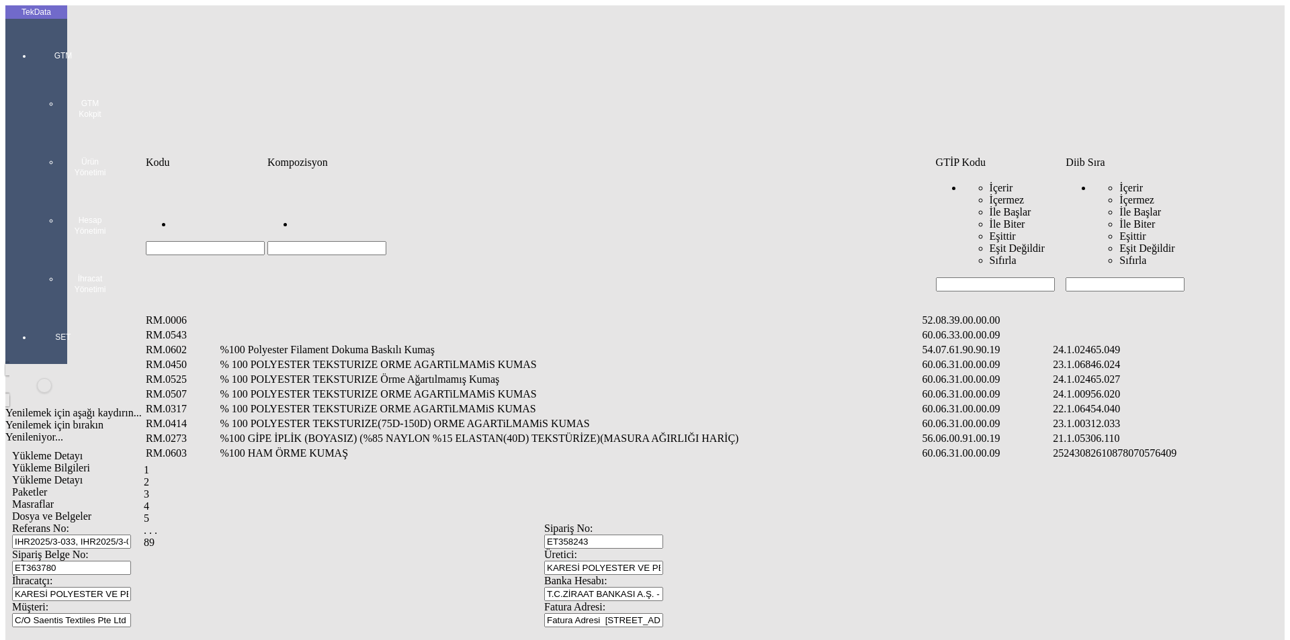
click at [1099, 277] on input "Hücreyi Filtrele" at bounding box center [1124, 284] width 119 height 14
type input "2465"
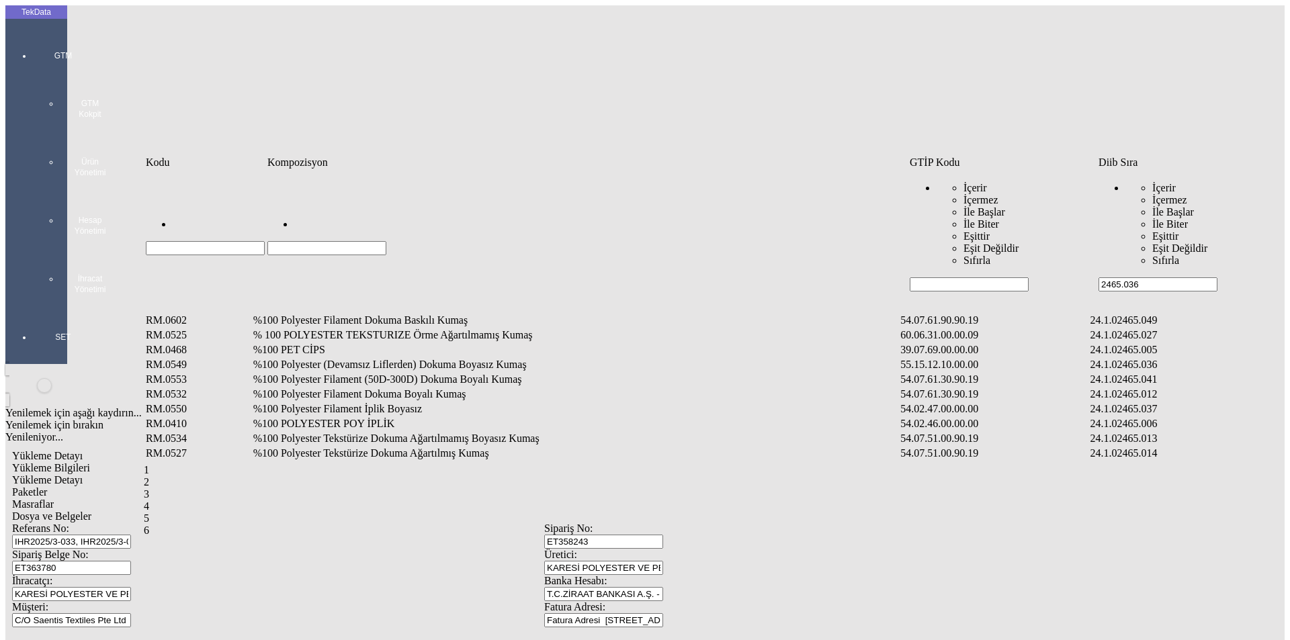
type input "2465.036"
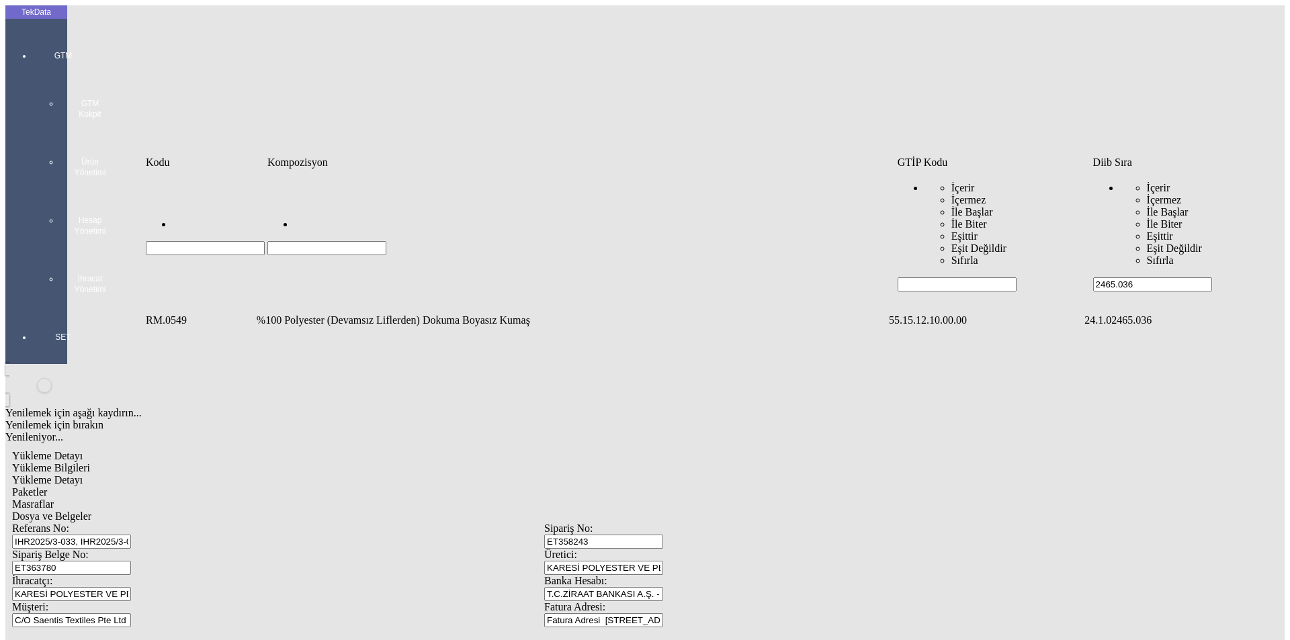
click at [474, 314] on td "%100 Polyester (Devamsız Liflerden) Dokuma Boyasız Kumaş" at bounding box center [571, 320] width 631 height 13
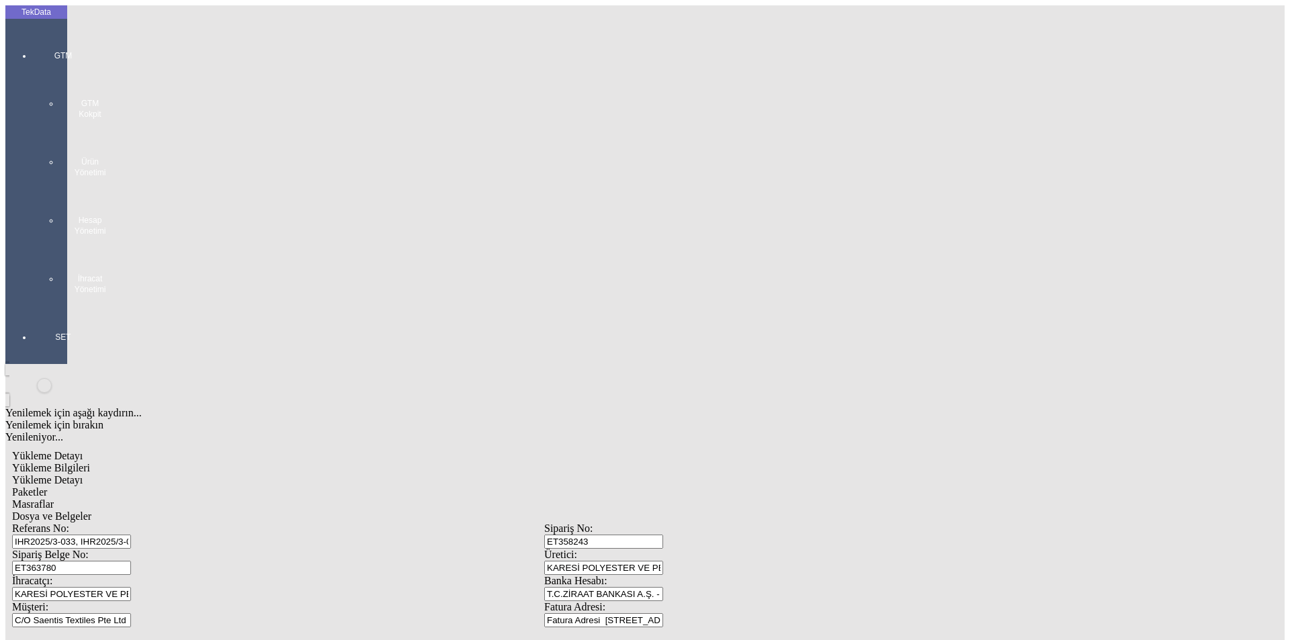
type input "3455"
click at [756, 243] on div "Metre" at bounding box center [998, 249] width 532 height 12
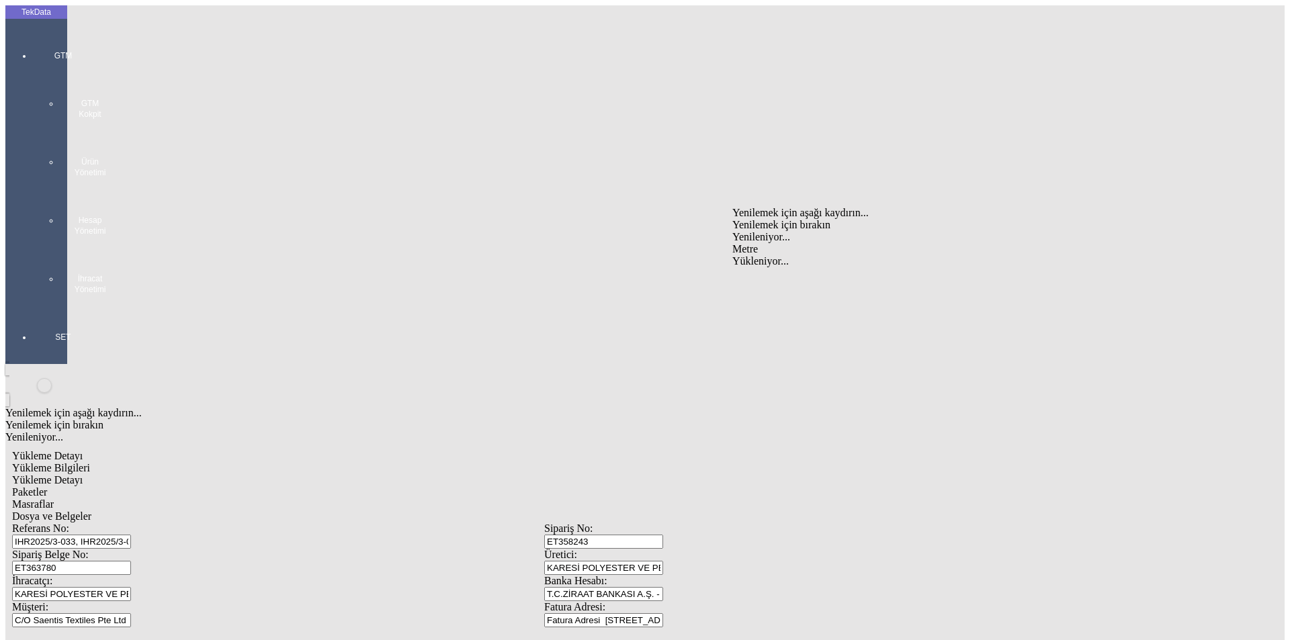
type input "Metre"
type input "2.25"
click at [755, 281] on div "Amerikan Doları" at bounding box center [998, 287] width 532 height 12
type input "Amerikan Doları"
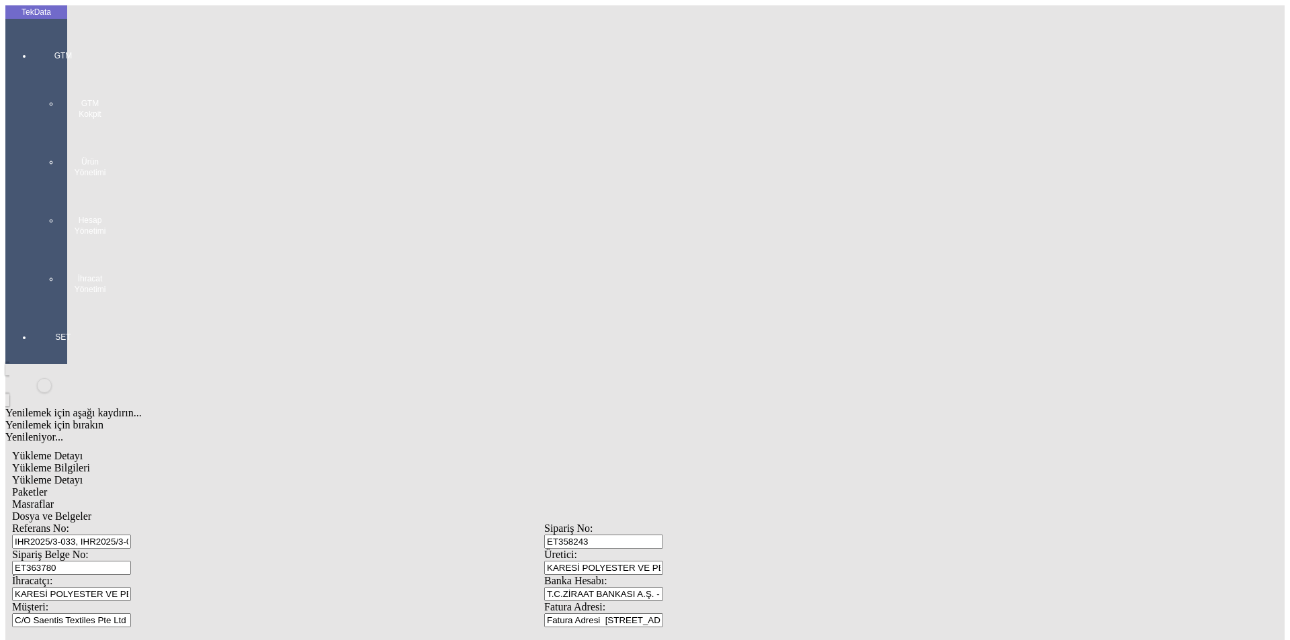
type input "260"
type input "1305.9"
type input "1380.9"
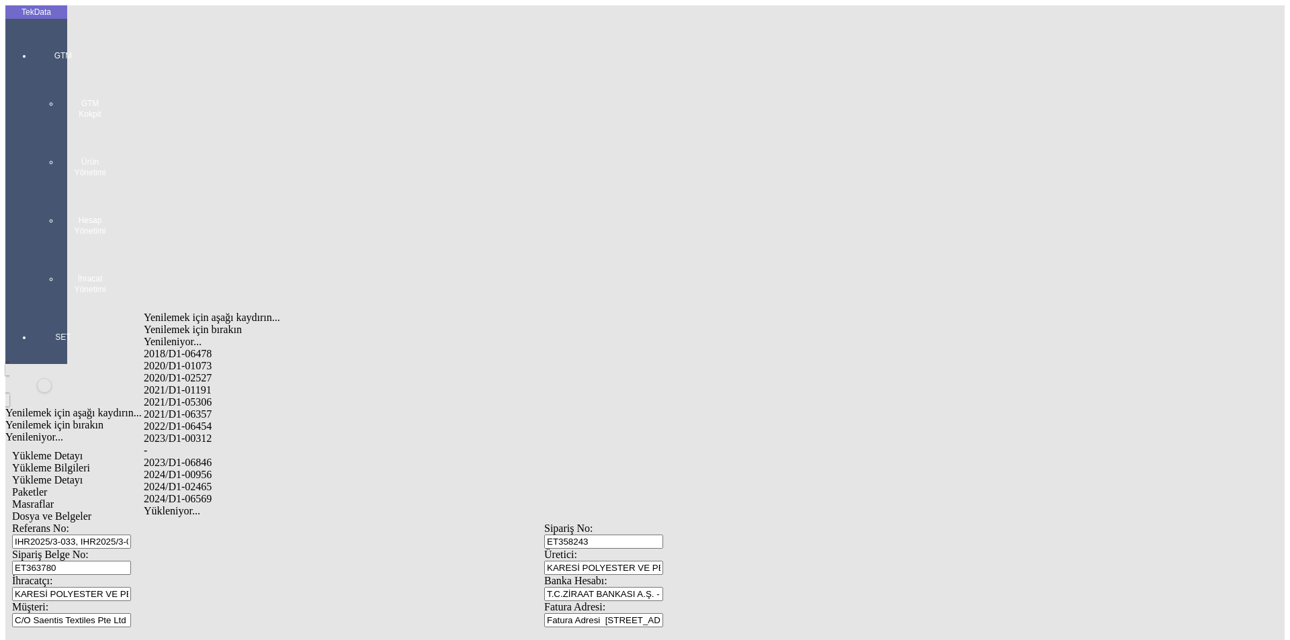
drag, startPoint x: 219, startPoint y: 467, endPoint x: 238, endPoint y: 467, distance: 19.5
click at [220, 481] on div "2024/D1-02465" at bounding box center [405, 487] width 522 height 12
type input "2024/D1-02465"
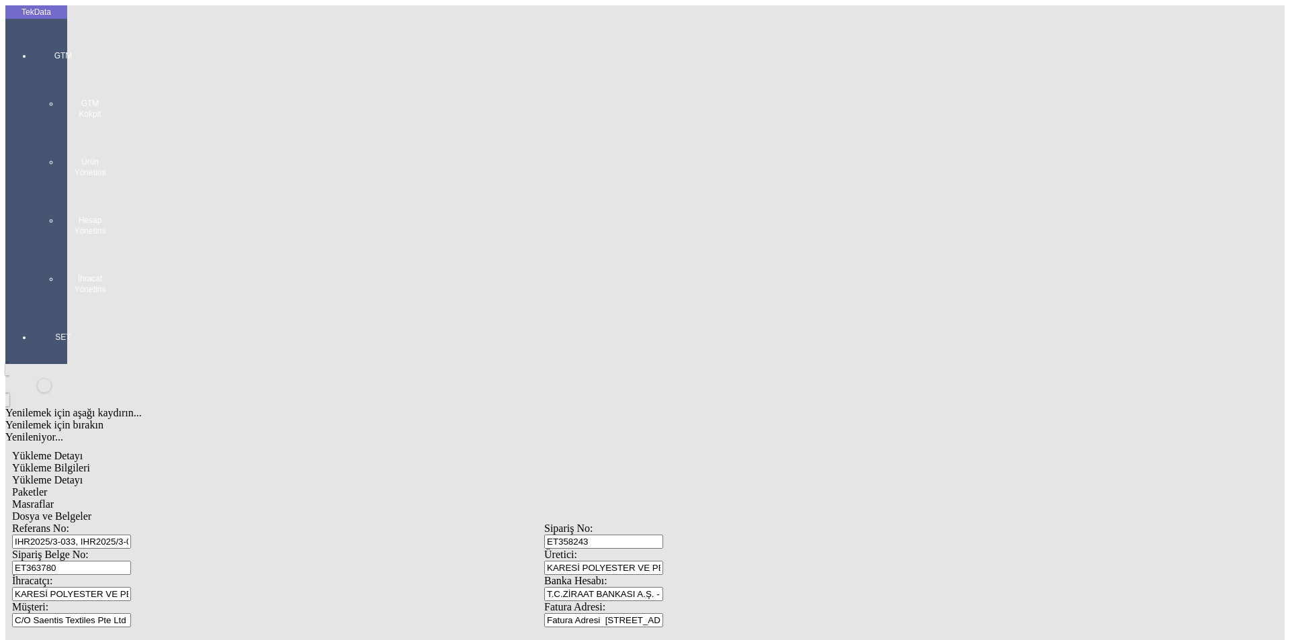
drag, startPoint x: 725, startPoint y: 393, endPoint x: 812, endPoint y: 375, distance: 88.4
click at [47, 486] on span "Paketler" at bounding box center [29, 491] width 35 height 11
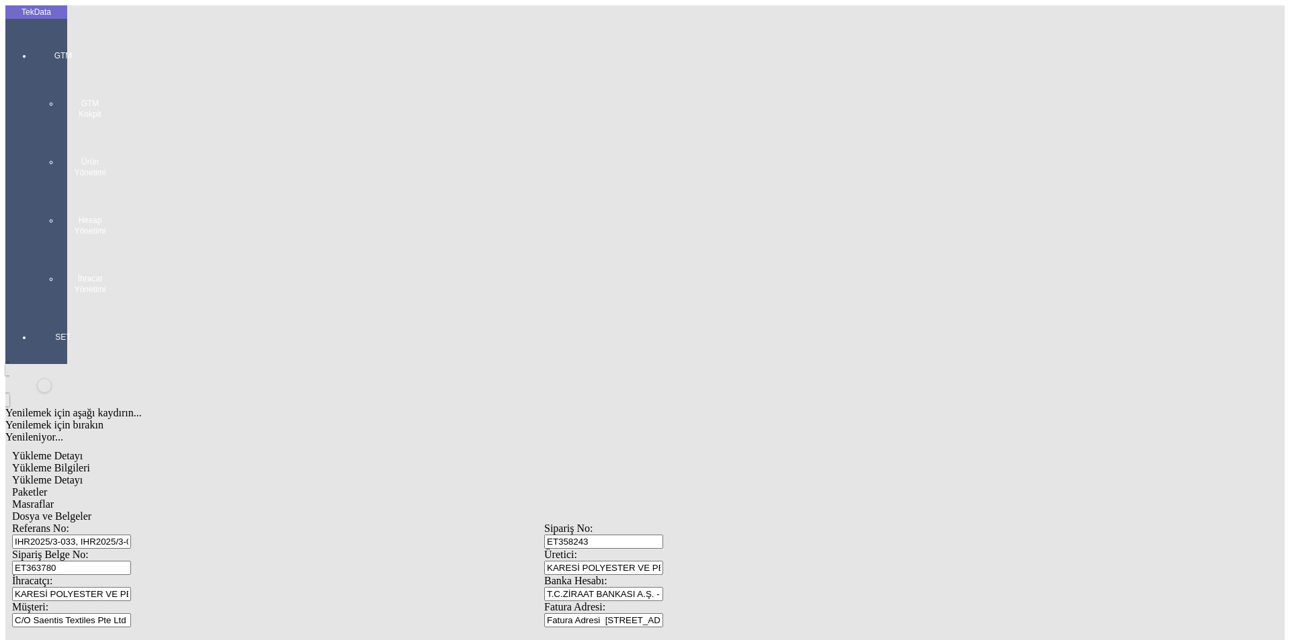
drag, startPoint x: 922, startPoint y: 142, endPoint x: 600, endPoint y: 169, distance: 322.2
type input "33"
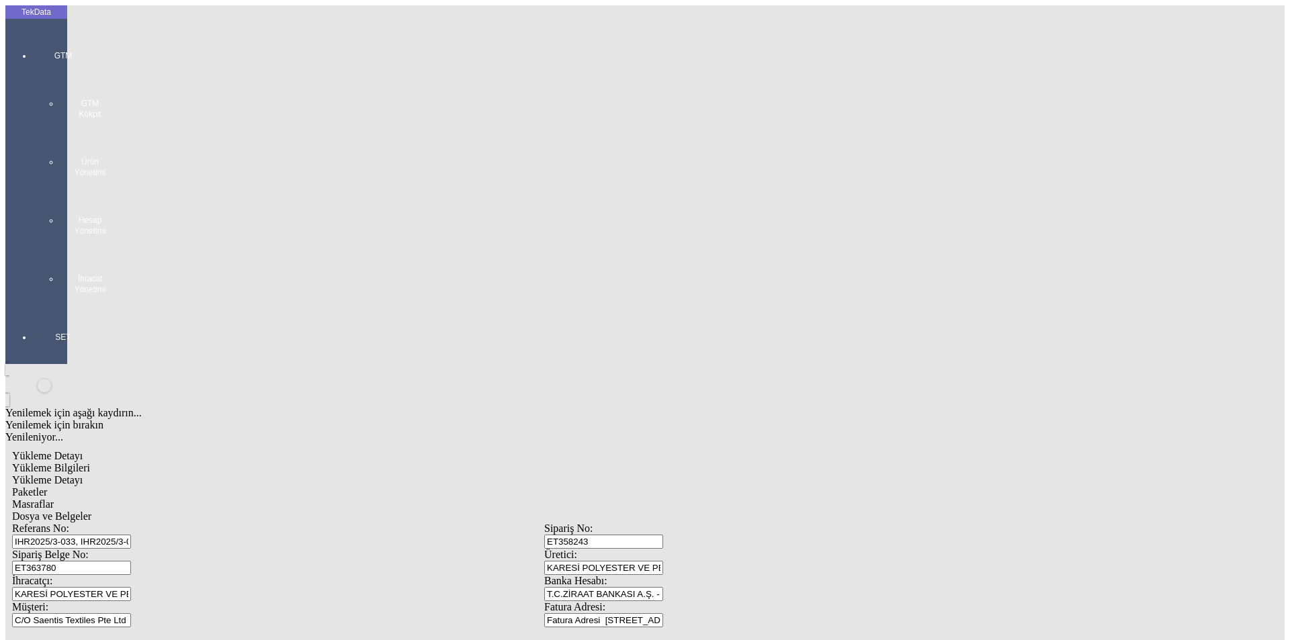
drag, startPoint x: 401, startPoint y: 62, endPoint x: 426, endPoint y: 73, distance: 27.1
click at [401, 498] on div "Masraflar" at bounding box center [544, 504] width 1064 height 12
click at [91, 510] on span "Dosya ve Belgeler" at bounding box center [51, 515] width 79 height 11
click at [494, 510] on div "Dosya ve Belgeler" at bounding box center [544, 516] width 1064 height 12
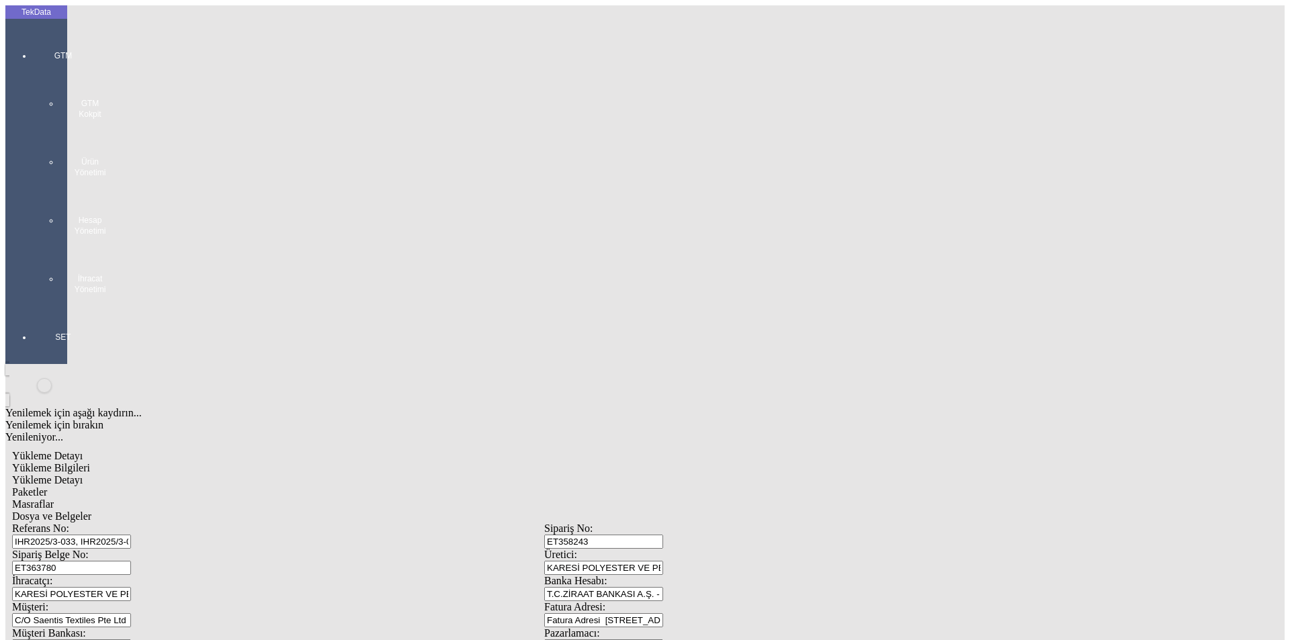
click at [153, 462] on div "Yükleme Bilgileri" at bounding box center [544, 468] width 1064 height 12
drag, startPoint x: 250, startPoint y: 123, endPoint x: 19, endPoint y: 116, distance: 230.5
drag, startPoint x: 432, startPoint y: 95, endPoint x: 82, endPoint y: 94, distance: 349.9
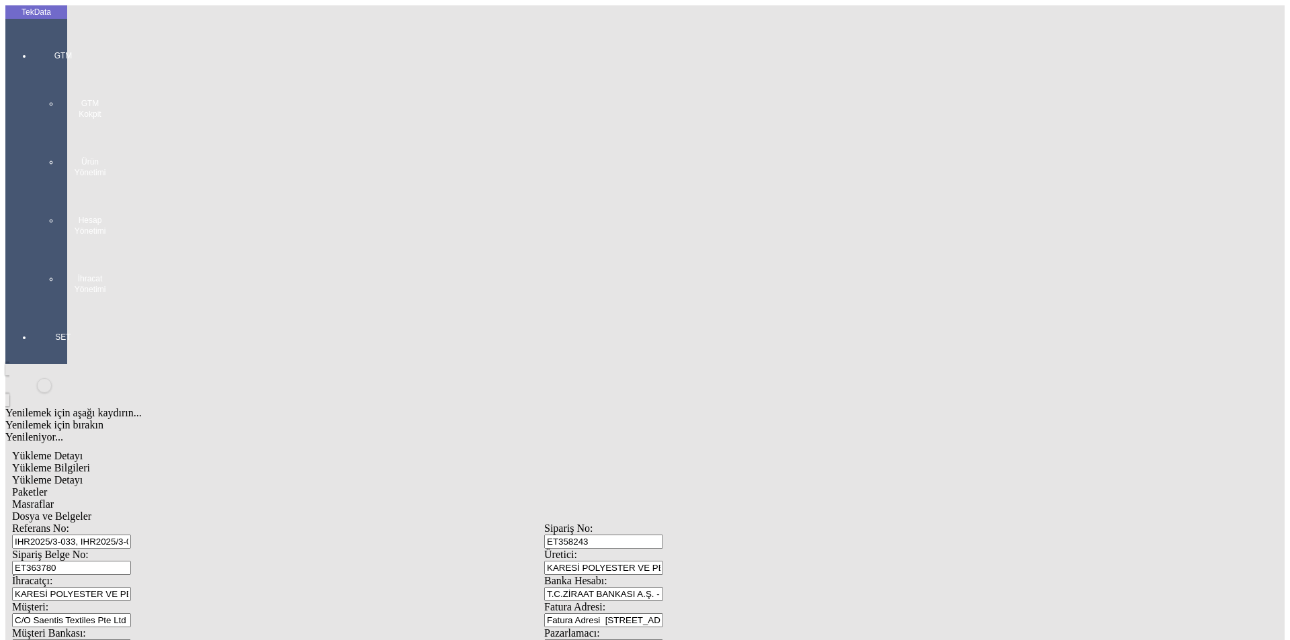
click at [82, 523] on div "Referans No: IHR2025/3-033, IHR2025/3-081, IHR2025/5-068, IHR2025/6-042, IHR202…" at bounding box center [278, 536] width 532 height 26
